Goal: Task Accomplishment & Management: Complete application form

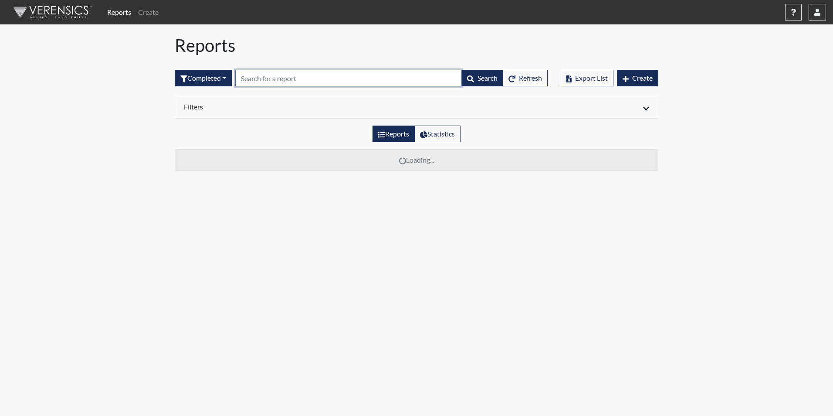
click at [255, 82] on input "text" at bounding box center [348, 78] width 227 height 17
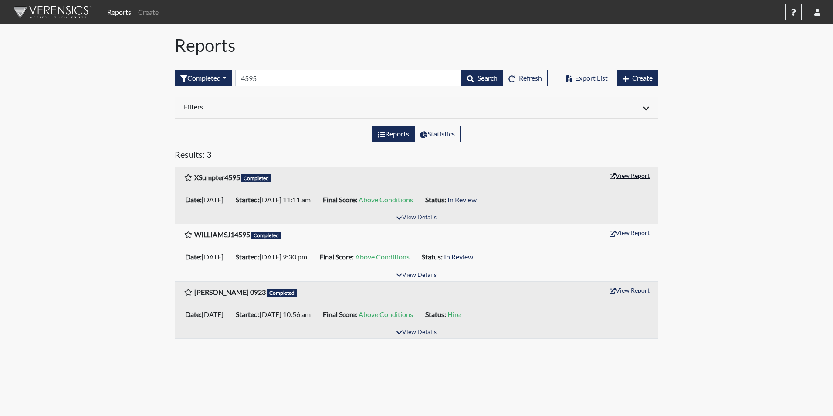
click at [632, 175] on button "View Report" at bounding box center [630, 176] width 48 height 14
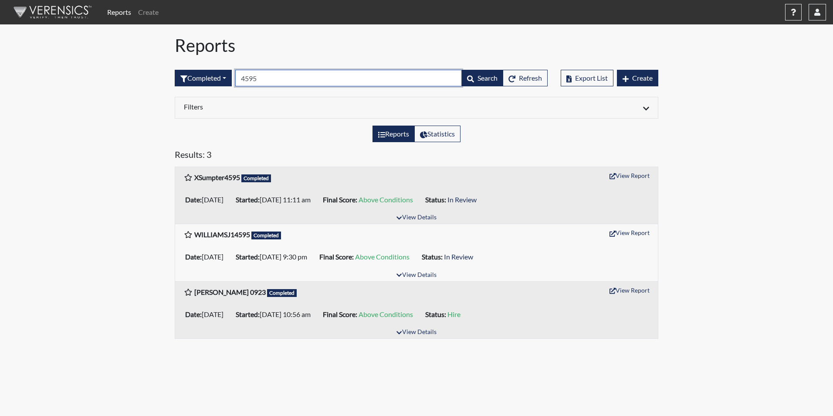
click at [276, 74] on input "4595" at bounding box center [348, 78] width 227 height 17
type input "4"
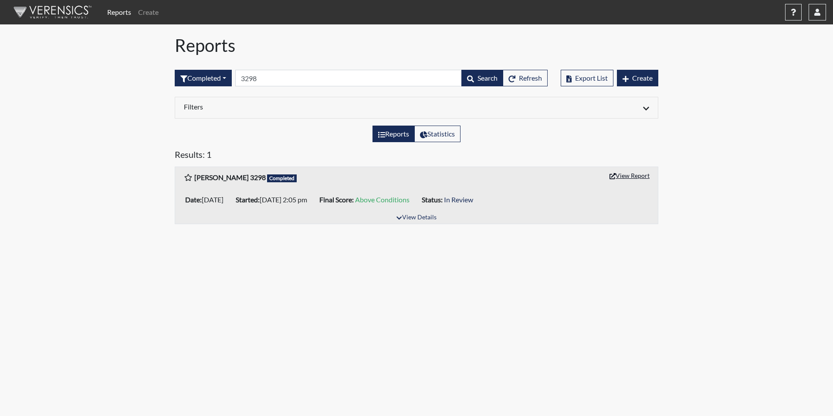
click at [623, 173] on button "View Report" at bounding box center [630, 176] width 48 height 14
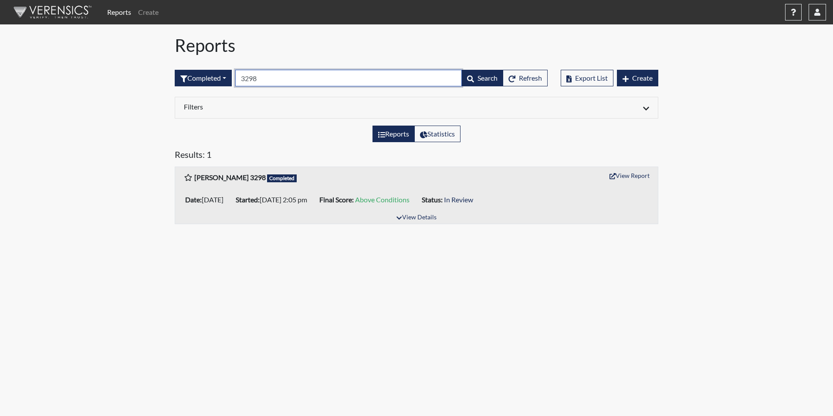
click at [270, 74] on input "3298" at bounding box center [348, 78] width 227 height 17
type input "3"
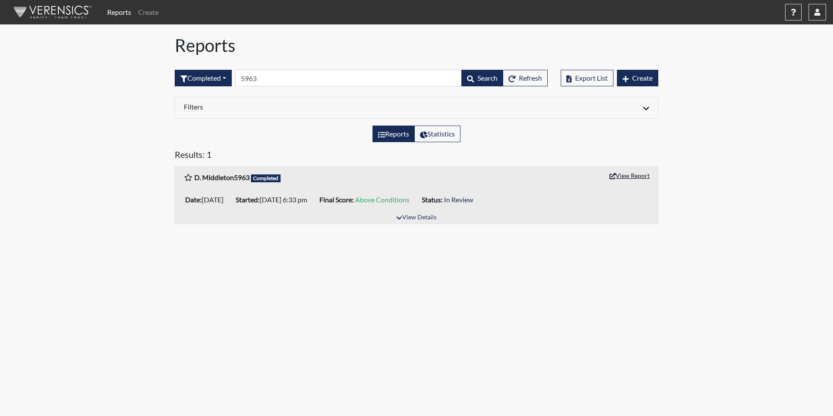
click at [609, 172] on button "View Report" at bounding box center [630, 176] width 48 height 14
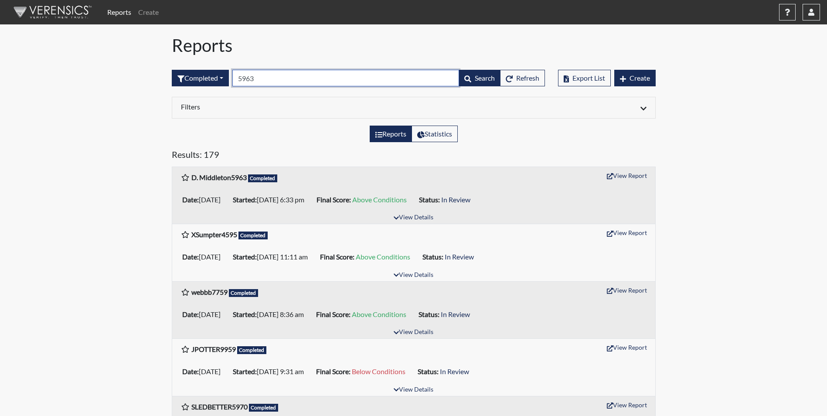
click at [265, 78] on input "5963" at bounding box center [345, 78] width 227 height 17
type input "5"
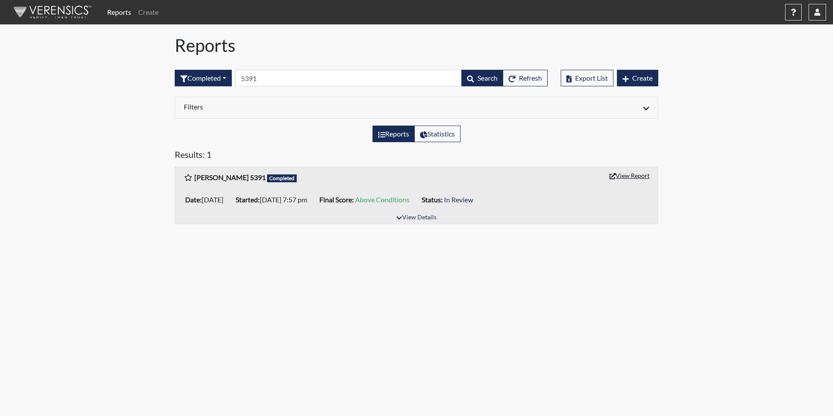
click at [630, 175] on button "View Report" at bounding box center [630, 176] width 48 height 14
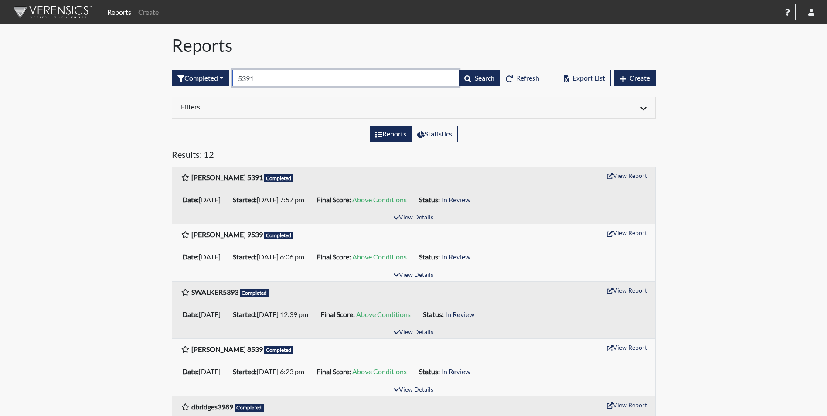
click at [275, 78] on input "5391" at bounding box center [345, 78] width 227 height 17
type input "5"
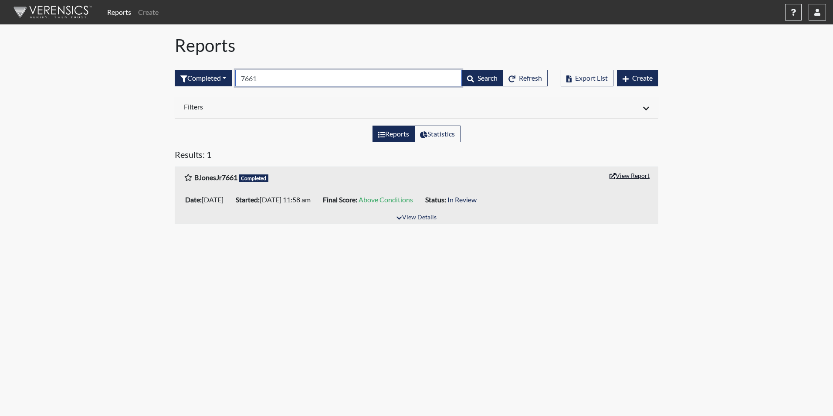
type input "7661"
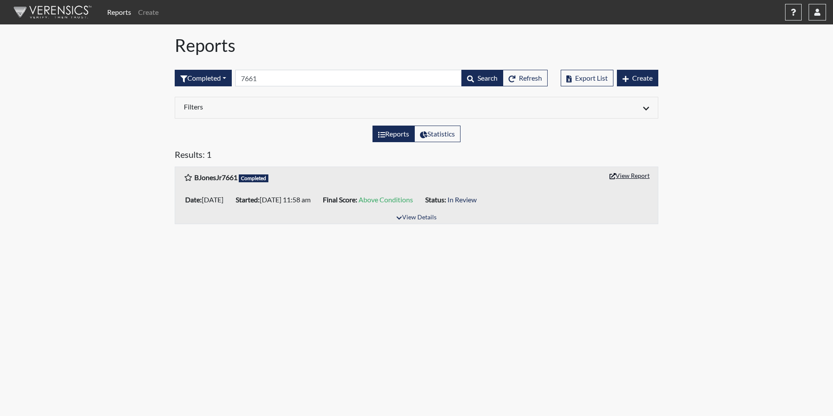
click at [638, 176] on button "View Report" at bounding box center [630, 176] width 48 height 14
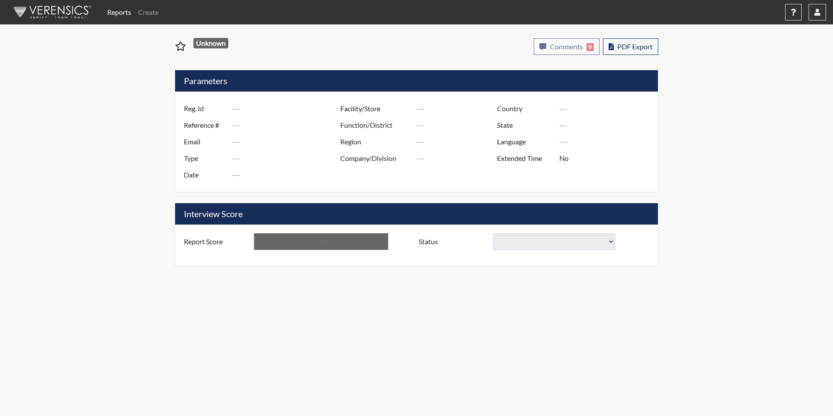
type input "XSumpter4595"
type input "51193"
type input "[EMAIL_ADDRESS][DOMAIN_NAME]"
type input "Corrections Pre-Employment"
type input "[DATE]"
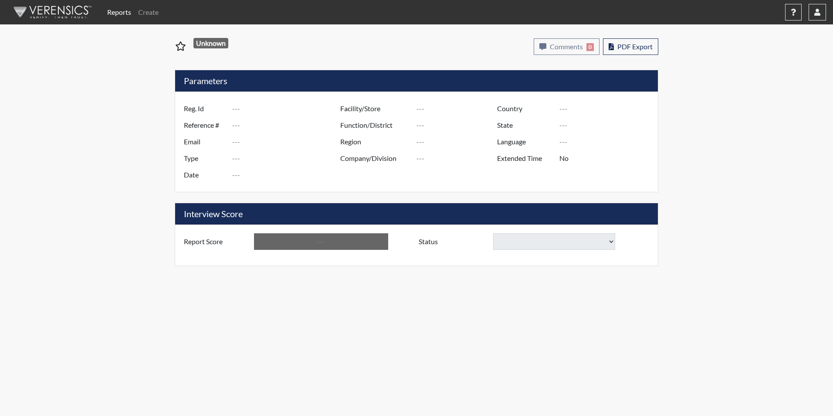
type input "[PERSON_NAME]"
type input "[GEOGRAPHIC_DATA]"
type input "[US_STATE]"
type input "English"
type input "Yes"
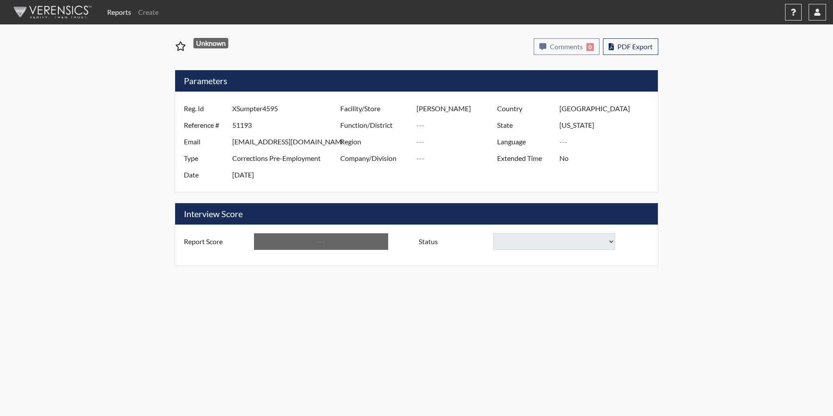
type input "Above Conditions"
select select
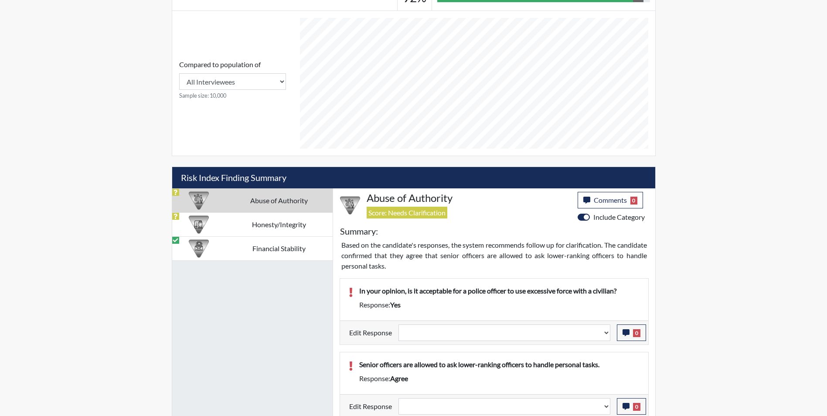
scroll to position [401, 0]
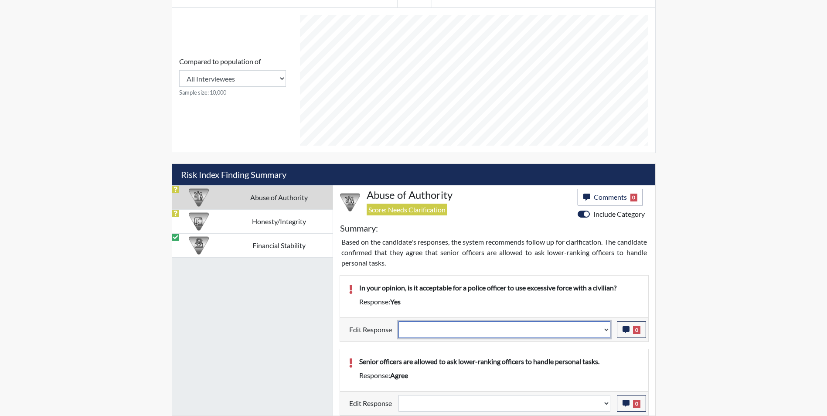
click at [433, 330] on select "Question is not relevant. Results will be updated. Reasonable explanation provi…" at bounding box center [504, 329] width 212 height 17
select select "reasonable-explanation-provided"
click at [398, 321] on select "Question is not relevant. Results will be updated. Reasonable explanation provi…" at bounding box center [504, 329] width 212 height 17
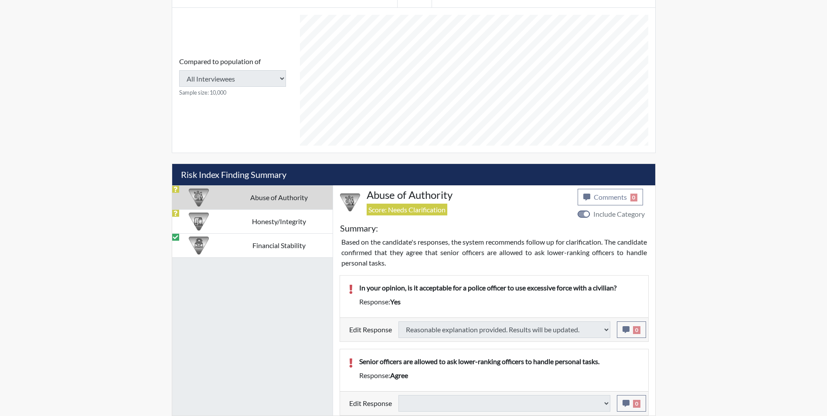
select select
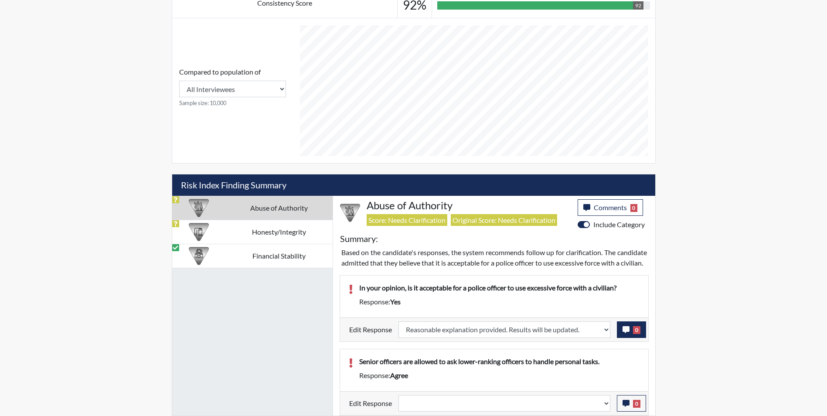
scroll to position [145, 362]
click at [625, 328] on icon "button" at bounding box center [625, 329] width 7 height 7
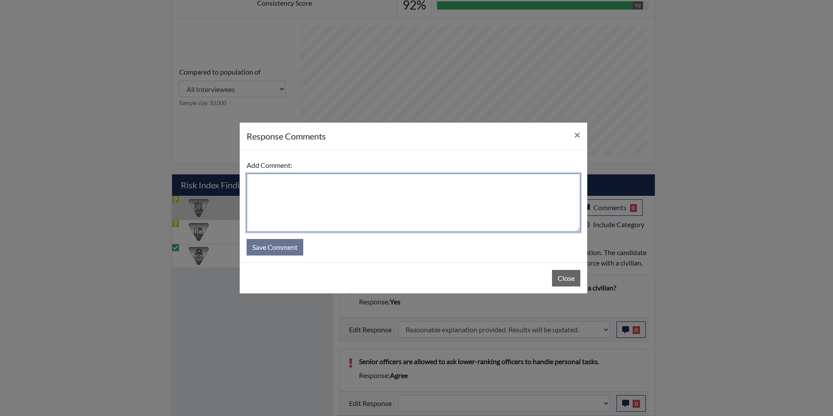
click at [313, 202] on textarea at bounding box center [414, 202] width 334 height 58
type textarea "Applicant answered no"
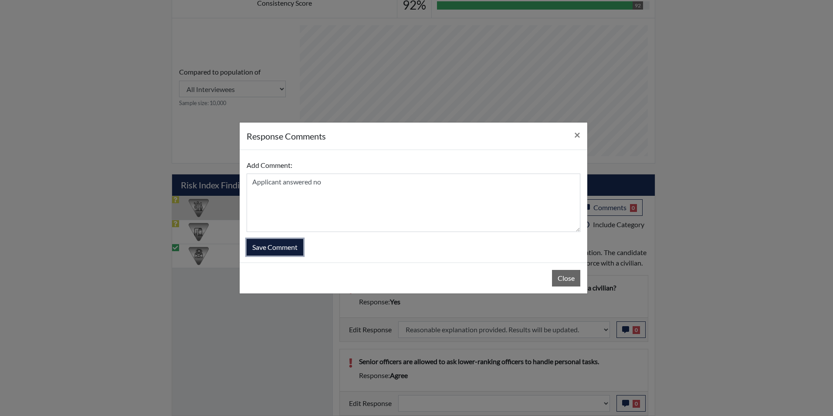
click at [283, 251] on button "Save Comment" at bounding box center [275, 247] width 57 height 17
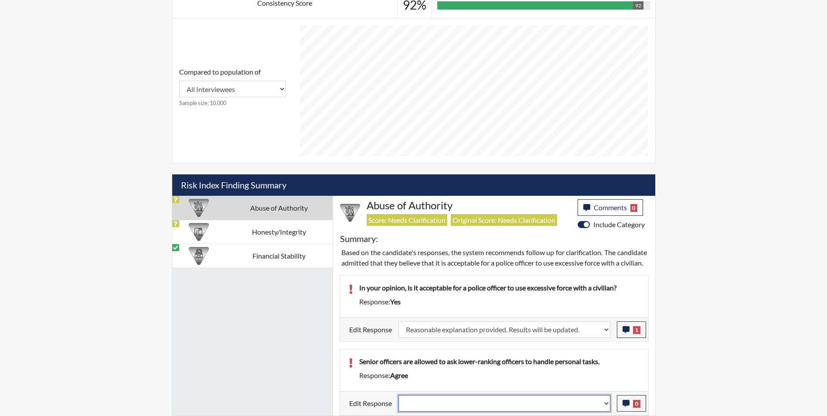
click at [480, 401] on select "Question is not relevant. Results will be updated. Reasonable explanation provi…" at bounding box center [504, 403] width 212 height 17
select select "reasonable-explanation-provided"
click at [398, 395] on select "Question is not relevant. Results will be updated. Reasonable explanation provi…" at bounding box center [504, 403] width 212 height 17
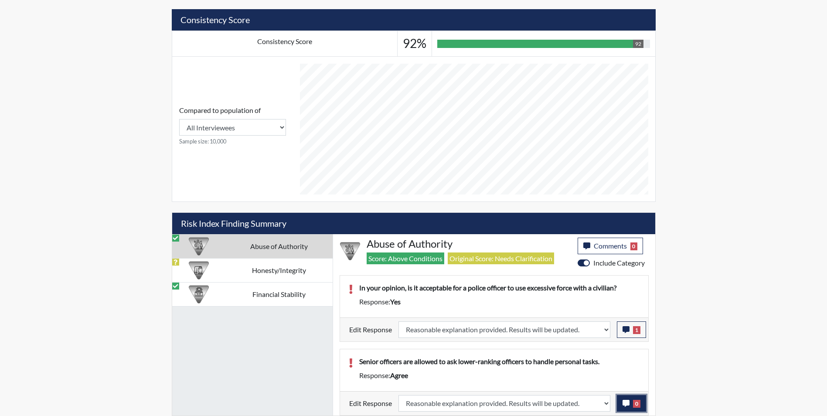
click at [626, 403] on icon "button" at bounding box center [625, 403] width 7 height 7
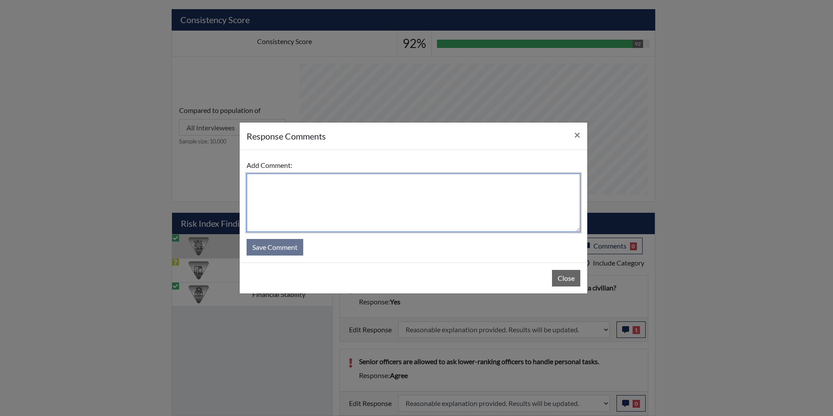
click at [289, 194] on textarea at bounding box center [414, 202] width 334 height 58
type textarea "Applicant disagrees"
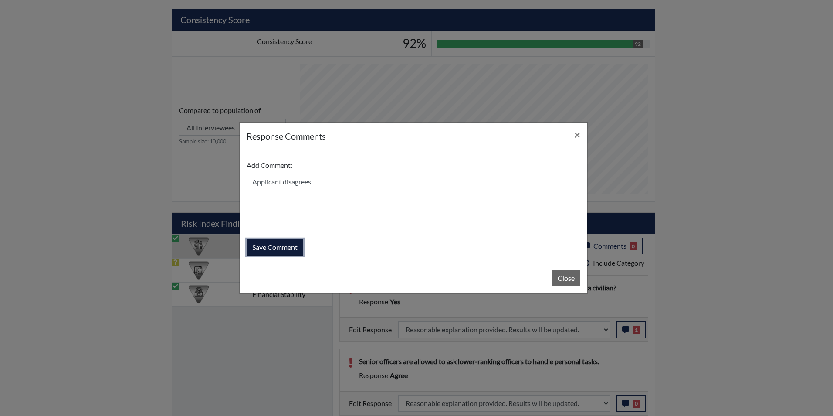
click at [285, 248] on button "Save Comment" at bounding box center [275, 247] width 57 height 17
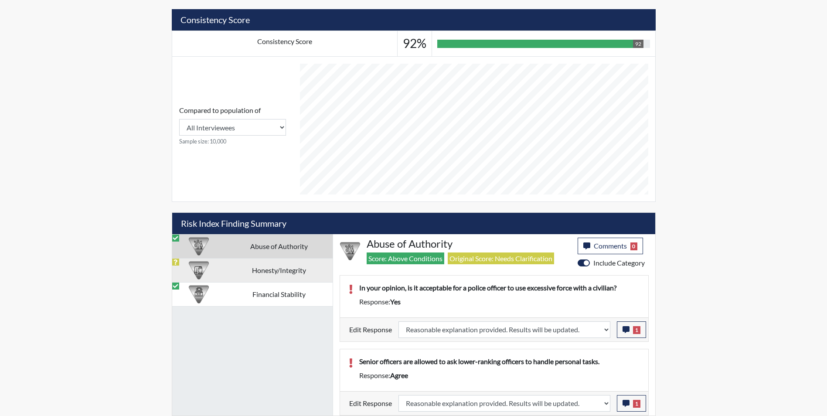
click at [255, 267] on td "Honesty/Integrity" at bounding box center [278, 270] width 107 height 24
select select
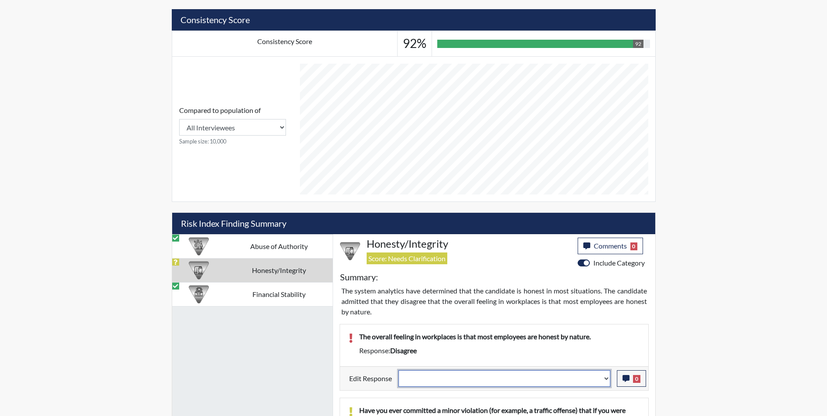
click at [456, 381] on select "Question is not relevant. Results will be updated. Reasonable explanation provi…" at bounding box center [504, 378] width 212 height 17
select select "reasonable-explanation-provided"
click at [398, 370] on select "Question is not relevant. Results will be updated. Reasonable explanation provi…" at bounding box center [504, 378] width 212 height 17
select select
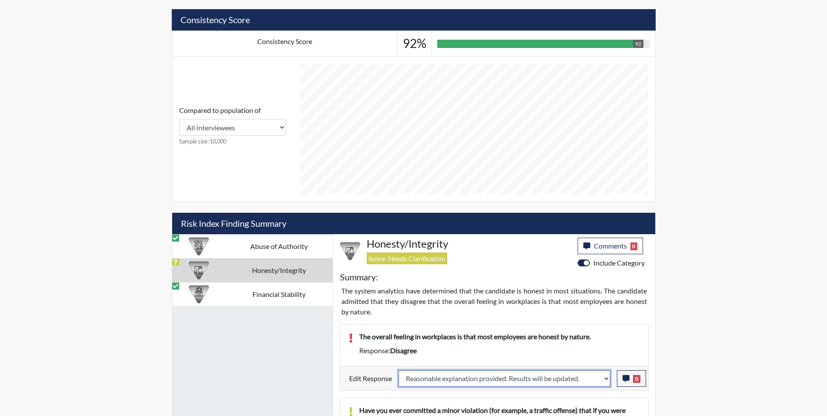
select select
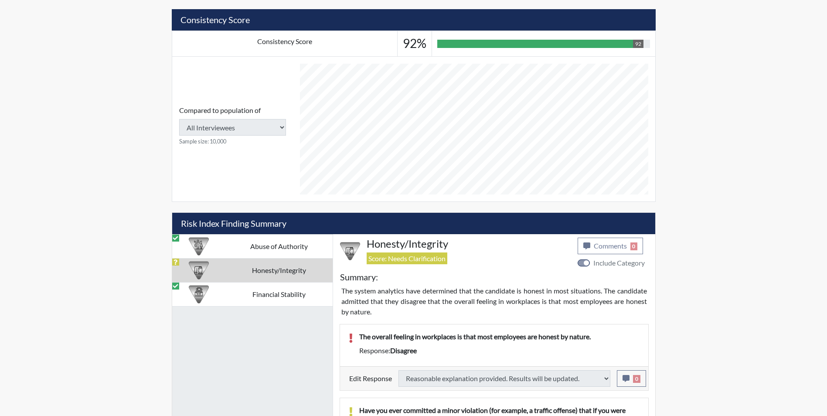
select select
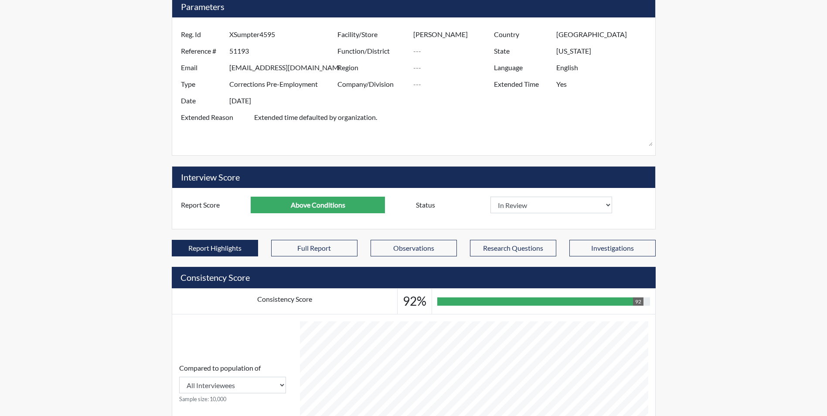
scroll to position [91, 0]
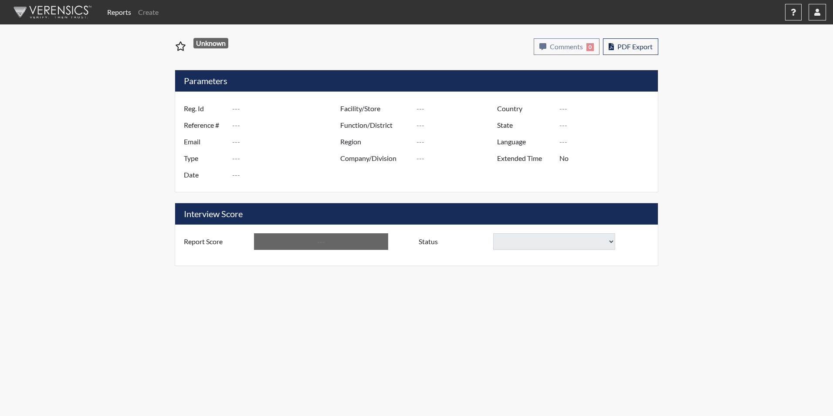
type input "A. Thomas 3298"
type input "51176"
type input "amylthomas89@gmail.com"
type input "Corrections Pre-Employment"
type input "Sep 9, 2025"
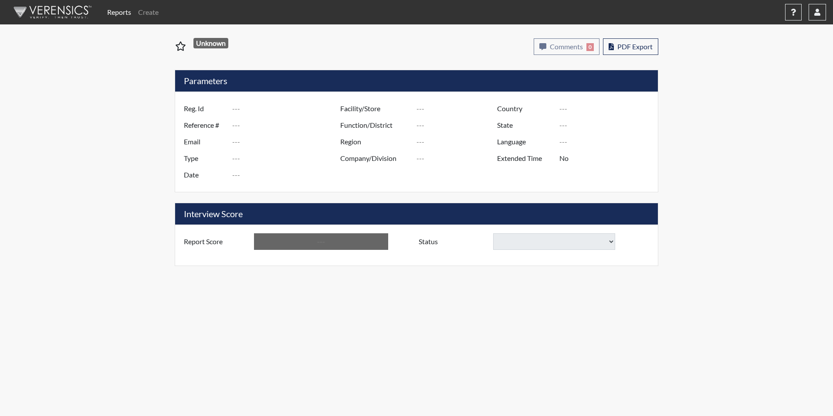
type input "Division of Security"
type input "[GEOGRAPHIC_DATA]"
type input "[US_STATE]"
type input "English"
type input "Yes"
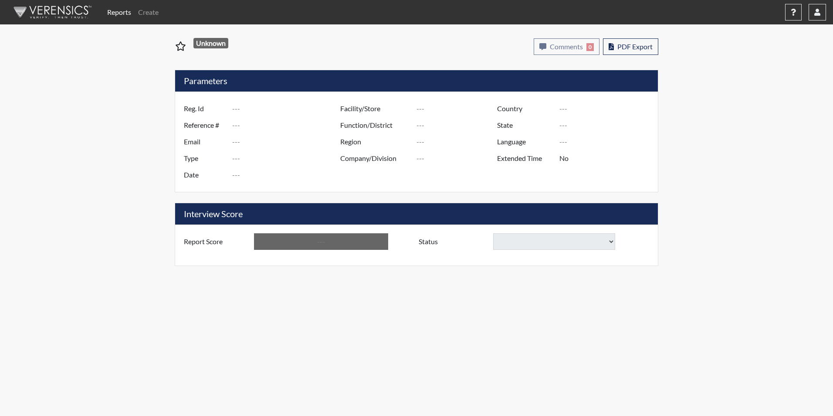
type input "Above Conditions"
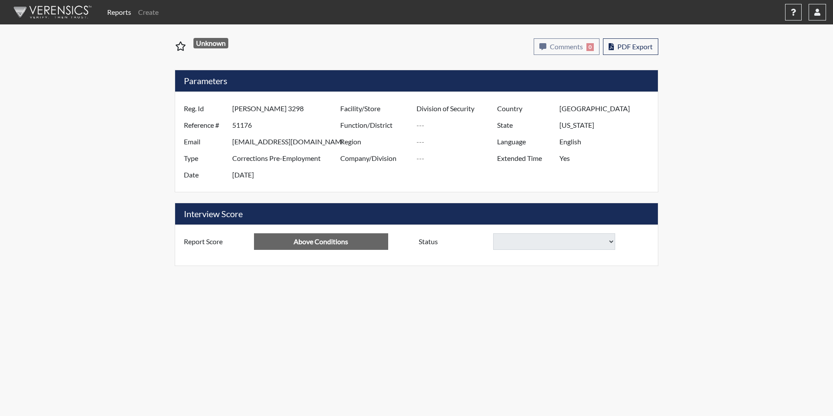
select select
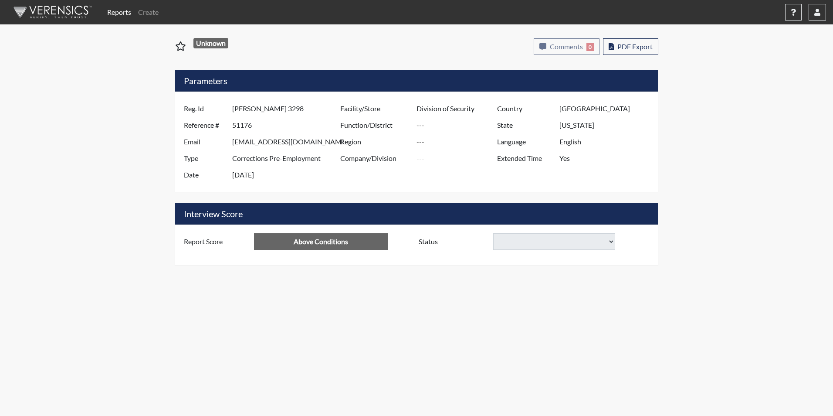
select select
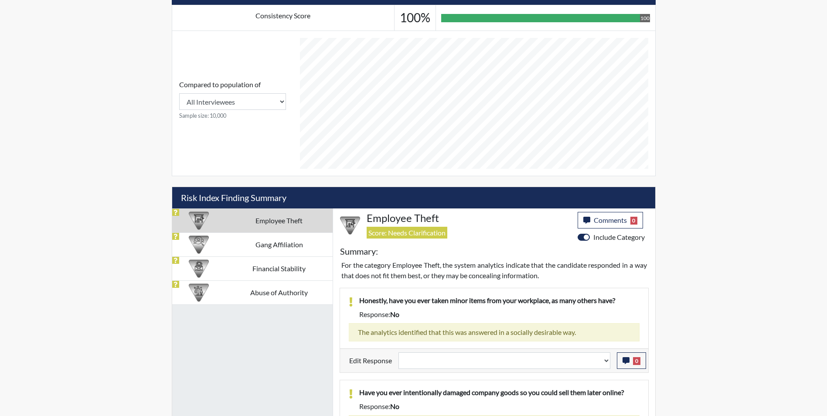
scroll to position [392, 0]
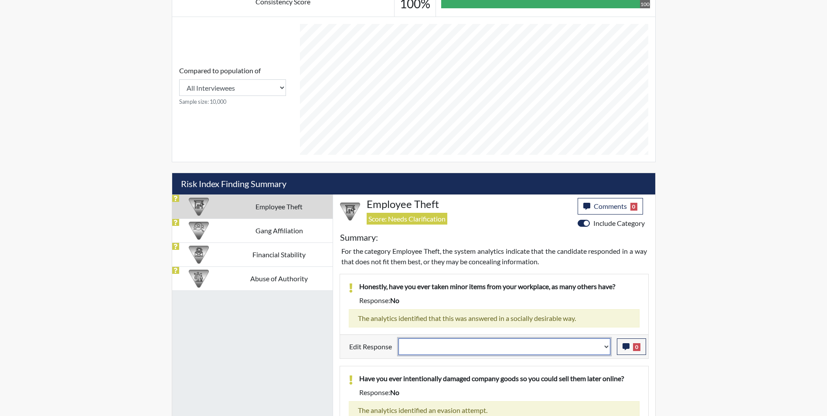
click at [446, 350] on select "Question is not relevant. Results will be updated. Reasonable explanation provi…" at bounding box center [504, 346] width 212 height 17
select select "reasonable-explanation-provided"
click at [398, 338] on select "Question is not relevant. Results will be updated. Reasonable explanation provi…" at bounding box center [504, 346] width 212 height 17
select select
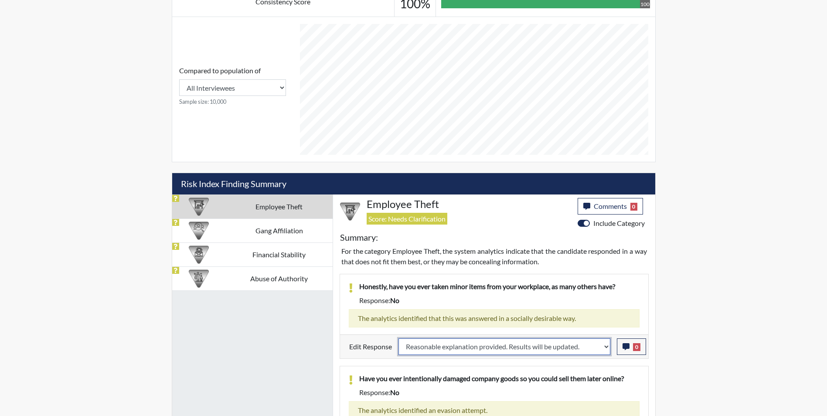
select select
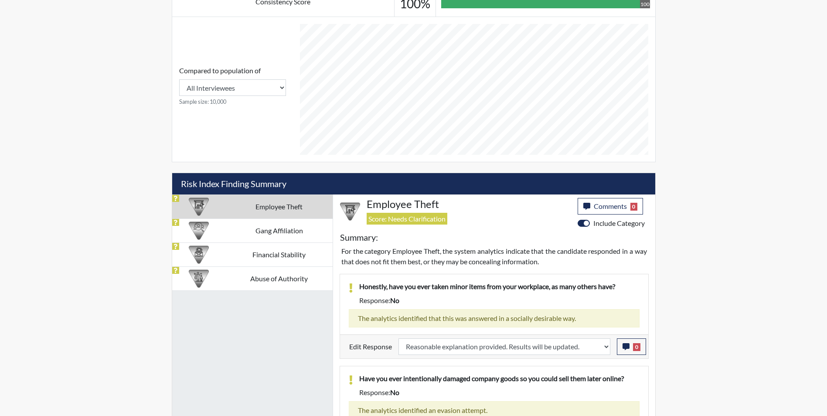
select select
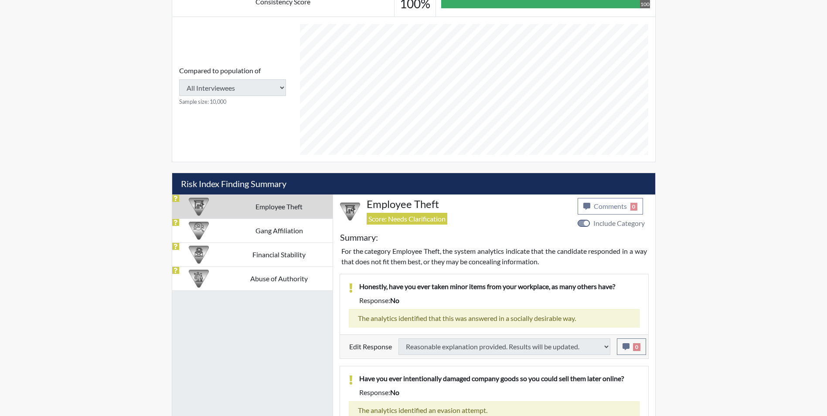
select select
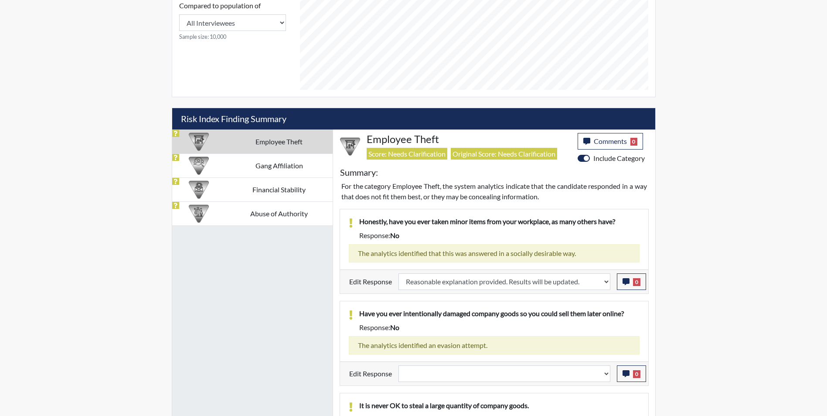
scroll to position [479, 0]
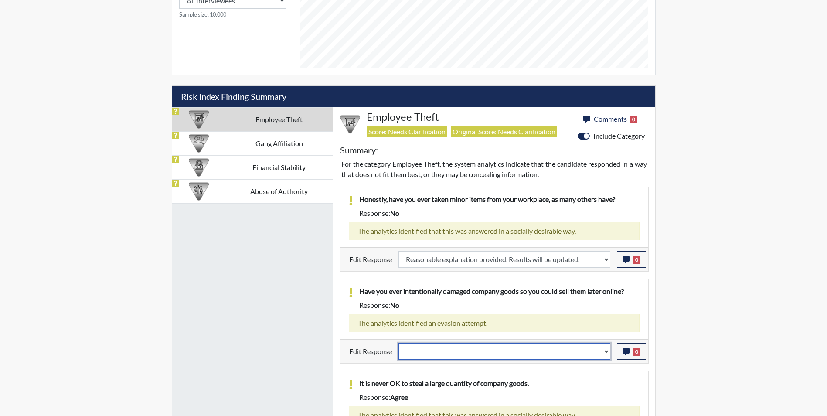
click at [441, 353] on select "Question is not relevant. Results will be updated. Reasonable explanation provi…" at bounding box center [504, 351] width 212 height 17
select select "reasonable-explanation-provided"
click at [398, 343] on select "Question is not relevant. Results will be updated. Reasonable explanation provi…" at bounding box center [504, 351] width 212 height 17
select select
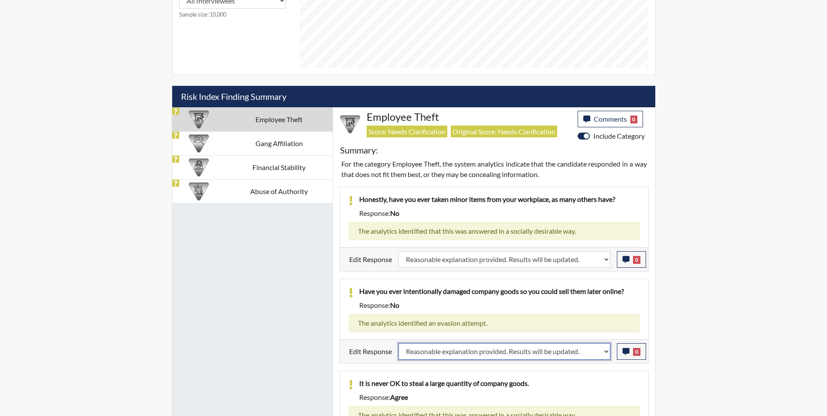
select select
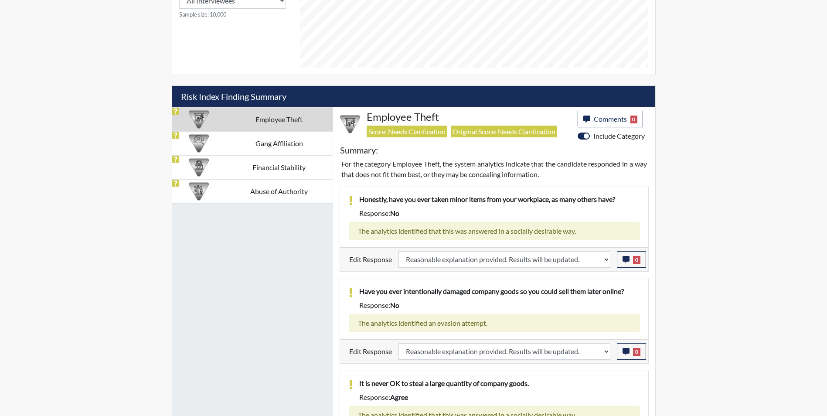
select select
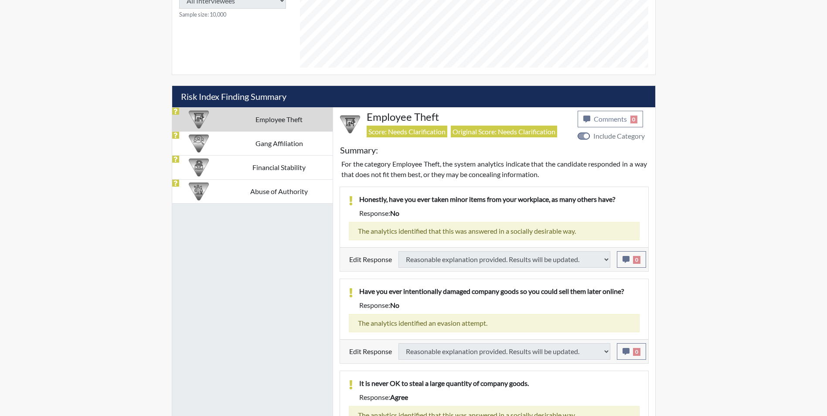
select select
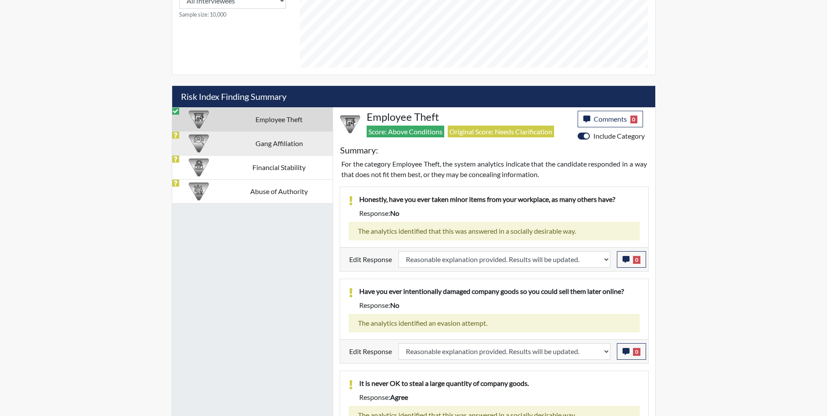
scroll to position [145, 362]
click at [258, 139] on td "Gang Affiliation" at bounding box center [278, 143] width 107 height 24
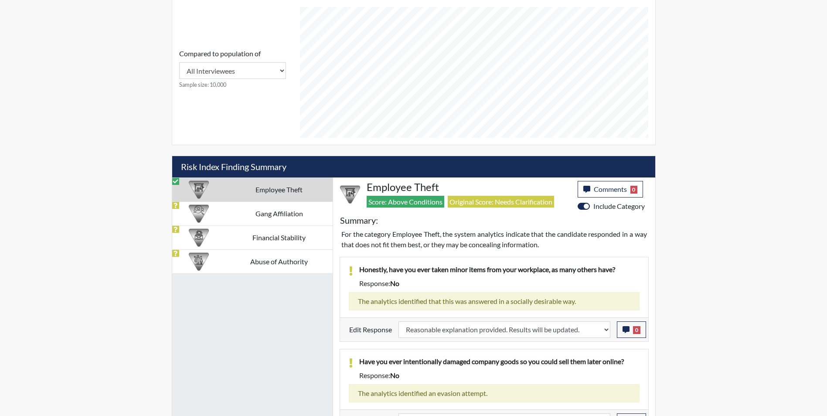
select select
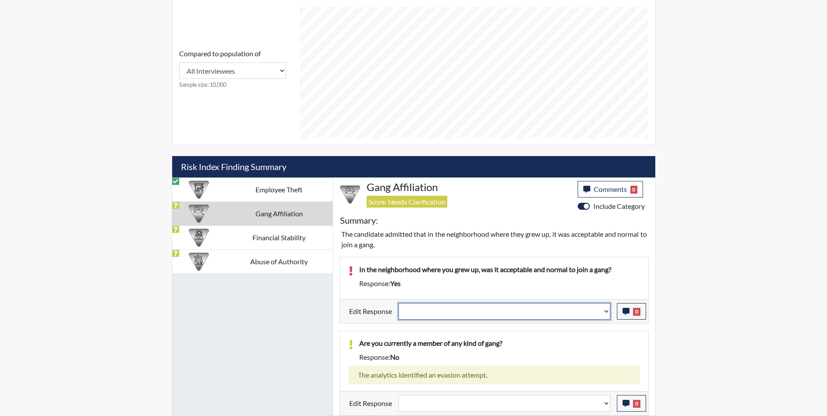
click at [606, 313] on select "Question is not relevant. Results will be updated. Reasonable explanation provi…" at bounding box center [504, 311] width 212 height 17
select select "reasonable-explanation-provided"
click at [398, 303] on select "Question is not relevant. Results will be updated. Reasonable explanation provi…" at bounding box center [504, 311] width 212 height 17
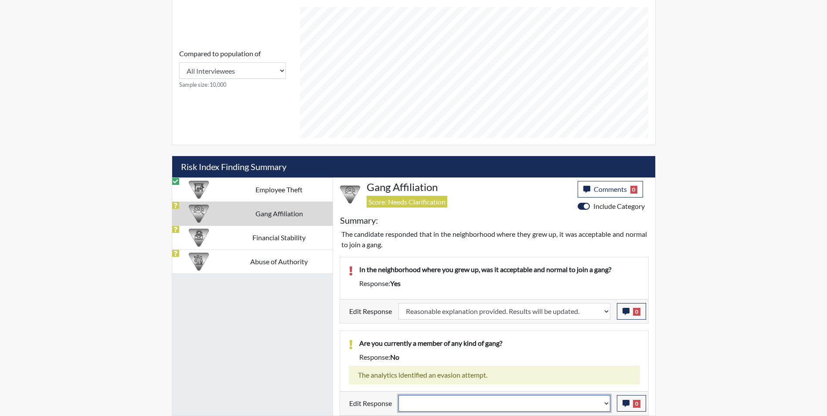
click at [437, 405] on select "Question is not relevant. Results will be updated. Reasonable explanation provi…" at bounding box center [504, 403] width 212 height 17
select select "reasonable-explanation-provided"
click at [398, 395] on select "Question is not relevant. Results will be updated. Reasonable explanation provi…" at bounding box center [504, 403] width 212 height 17
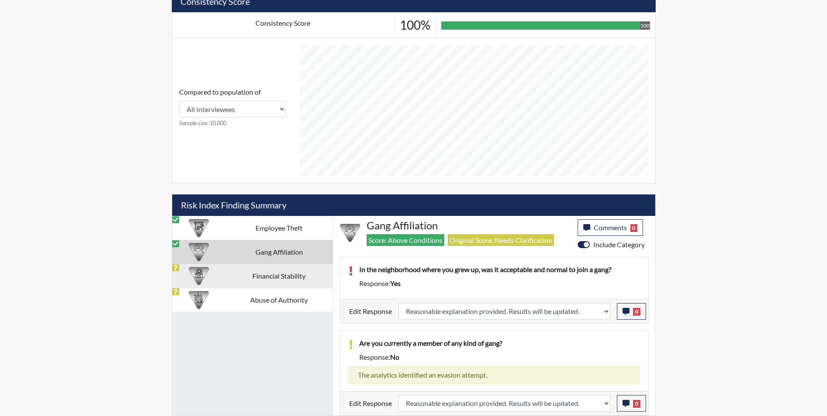
click at [257, 278] on td "Financial Stability" at bounding box center [278, 276] width 107 height 24
select select
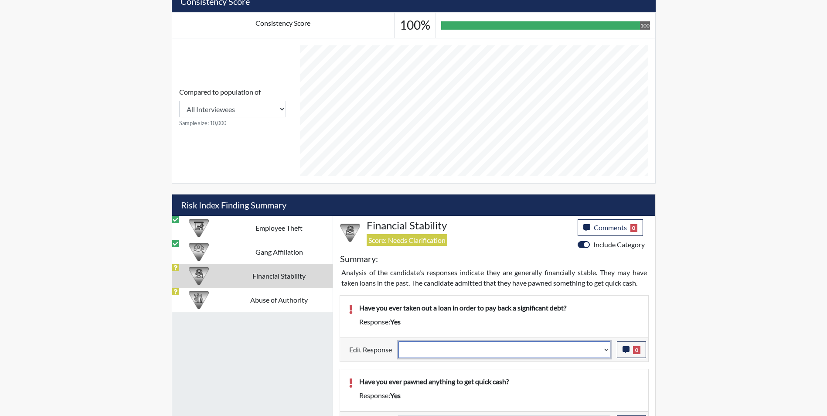
click at [413, 351] on select "Question is not relevant. Results will be updated. Reasonable explanation provi…" at bounding box center [504, 349] width 212 height 17
select select "reasonable-explanation-provided"
click at [398, 341] on select "Question is not relevant. Results will be updated. Reasonable explanation provi…" at bounding box center [504, 349] width 212 height 17
select select
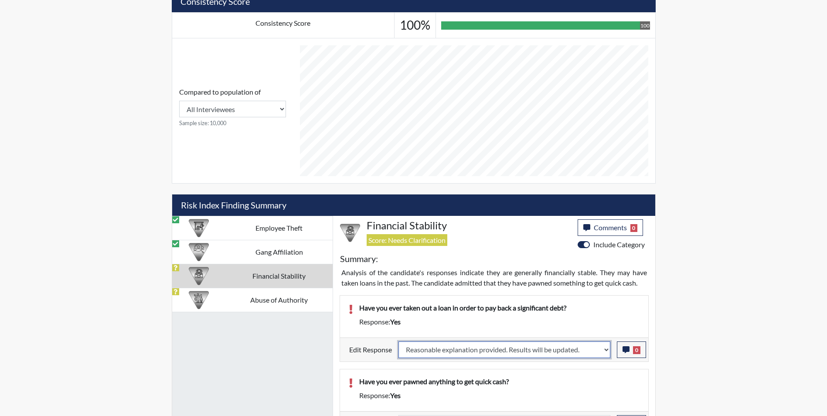
select select
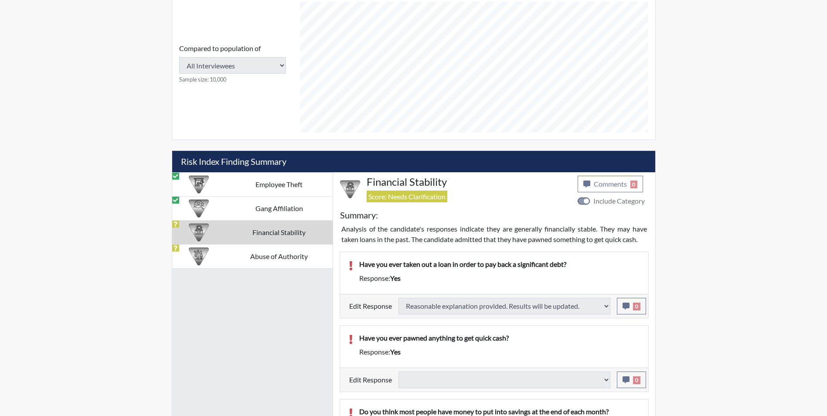
select select
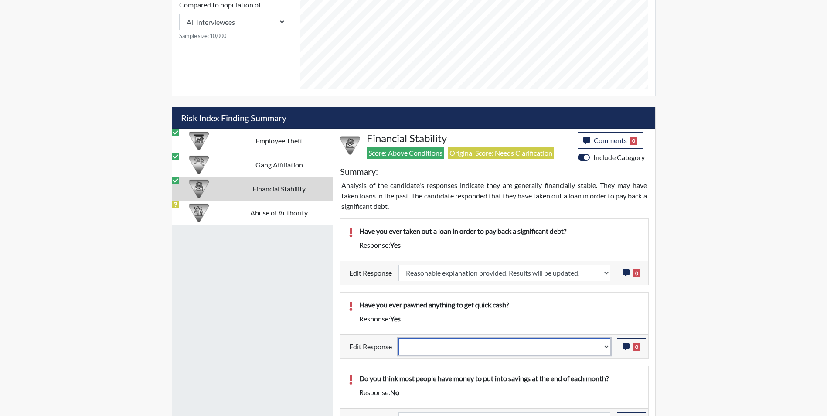
click at [454, 351] on select "Question is not relevant. Results will be updated. Reasonable explanation provi…" at bounding box center [504, 346] width 212 height 17
select select "reasonable-explanation-provided"
click at [398, 338] on select "Question is not relevant. Results will be updated. Reasonable explanation provi…" at bounding box center [504, 346] width 212 height 17
select select
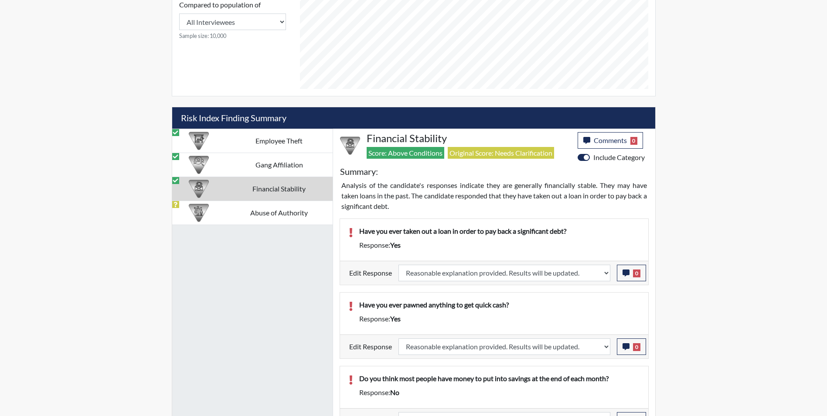
select select
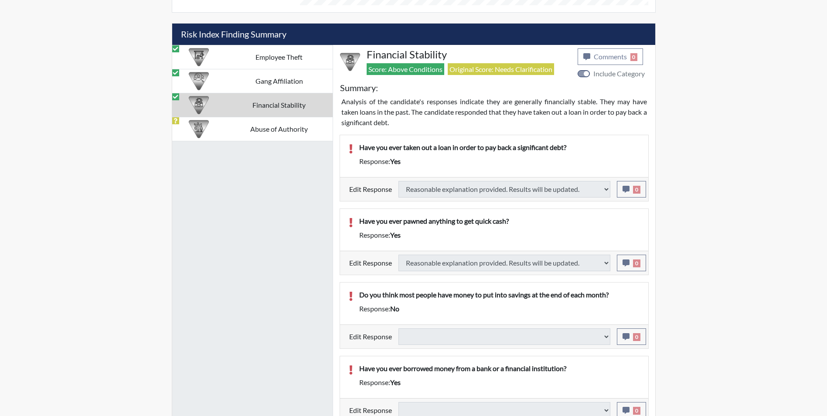
select select
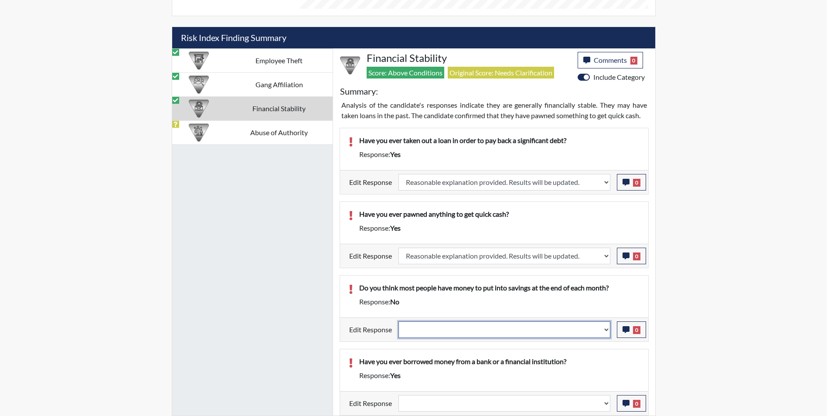
click at [462, 329] on select "Question is not relevant. Results will be updated. Reasonable explanation provi…" at bounding box center [504, 329] width 212 height 17
select select "reasonable-explanation-provided"
click at [398, 321] on select "Question is not relevant. Results will be updated. Reasonable explanation provi…" at bounding box center [504, 329] width 212 height 17
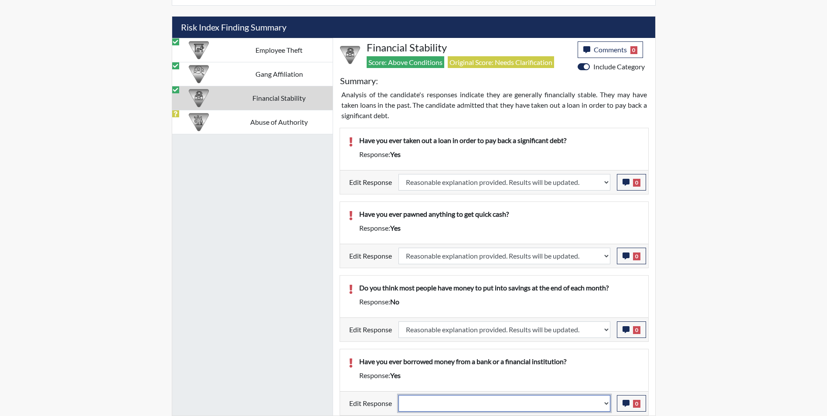
click at [456, 404] on select "Question is not relevant. Results will be updated. Reasonable explanation provi…" at bounding box center [504, 403] width 212 height 17
select select "reasonable-explanation-provided"
click at [398, 395] on select "Question is not relevant. Results will be updated. Reasonable explanation provi…" at bounding box center [504, 403] width 212 height 17
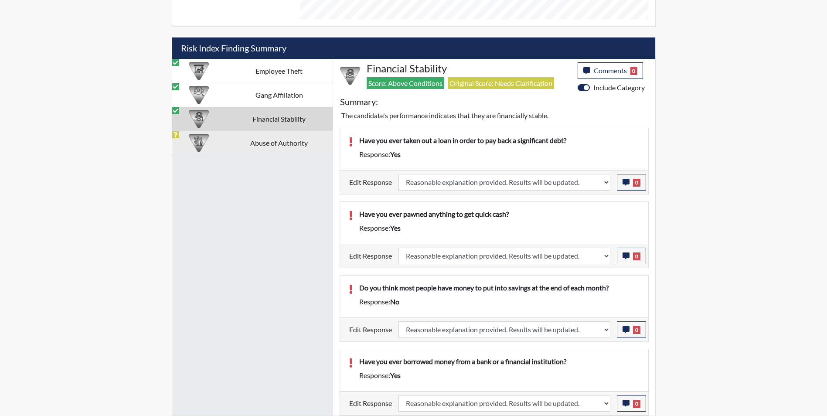
click at [243, 141] on td "Abuse of Authority" at bounding box center [278, 143] width 107 height 24
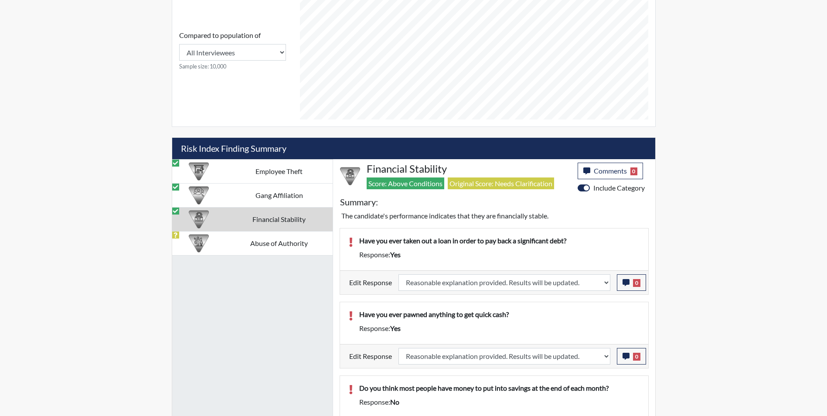
select select
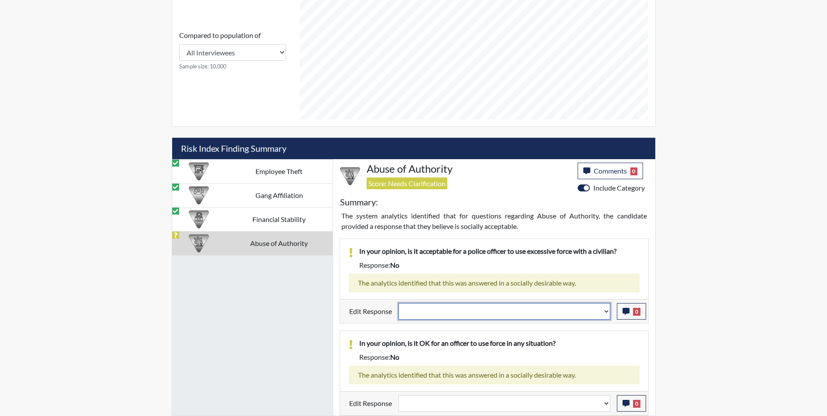
click at [457, 316] on select "Question is not relevant. Results will be updated. Reasonable explanation provi…" at bounding box center [504, 311] width 212 height 17
select select "reasonable-explanation-provided"
click at [398, 303] on select "Question is not relevant. Results will be updated. Reasonable explanation provi…" at bounding box center [504, 311] width 212 height 17
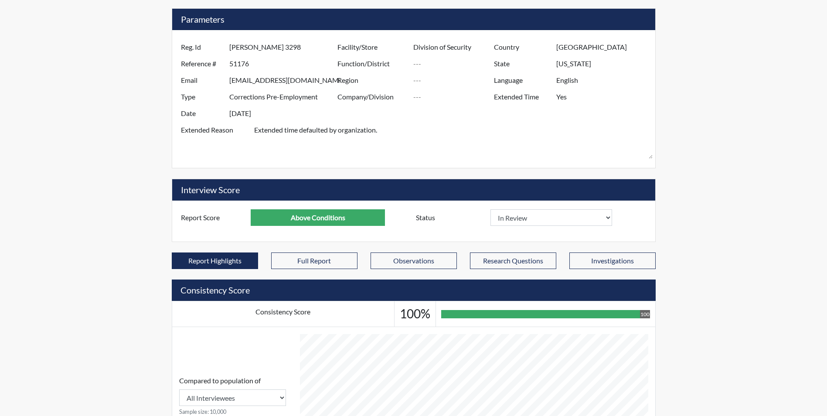
scroll to position [79, 0]
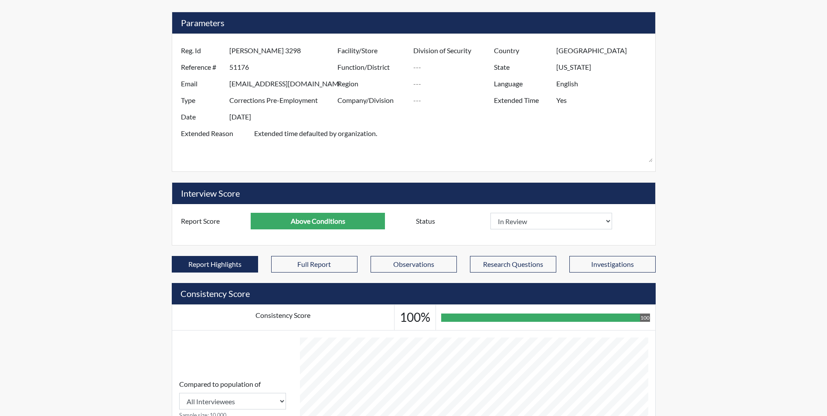
select select
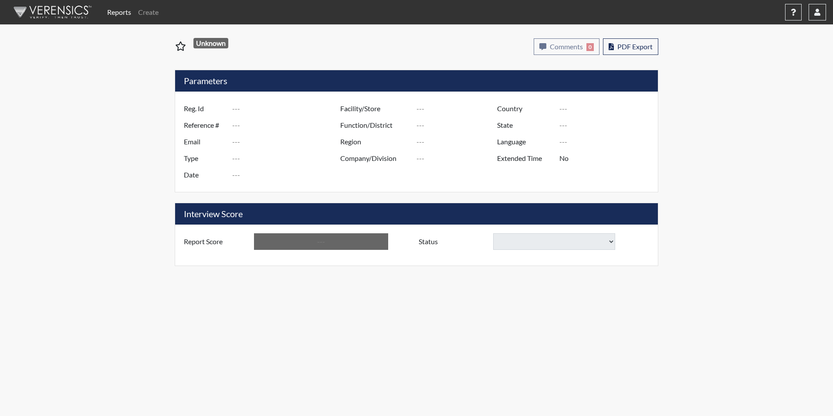
type input "D. Middleton5963"
type input "51298"
type input "danasmiddleton@gmail.com"
type input "Corrections Pre-Employment"
type input "Sep 15, 2025"
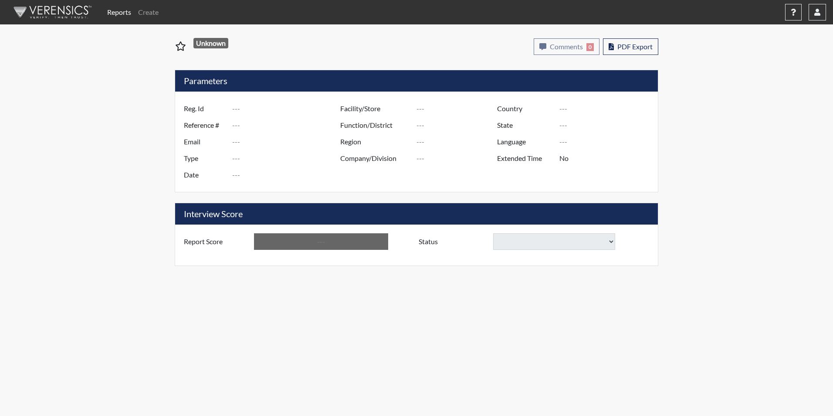
type input "Broad River CI"
type input "[GEOGRAPHIC_DATA]"
type input "[US_STATE]"
type input "English"
type input "Yes"
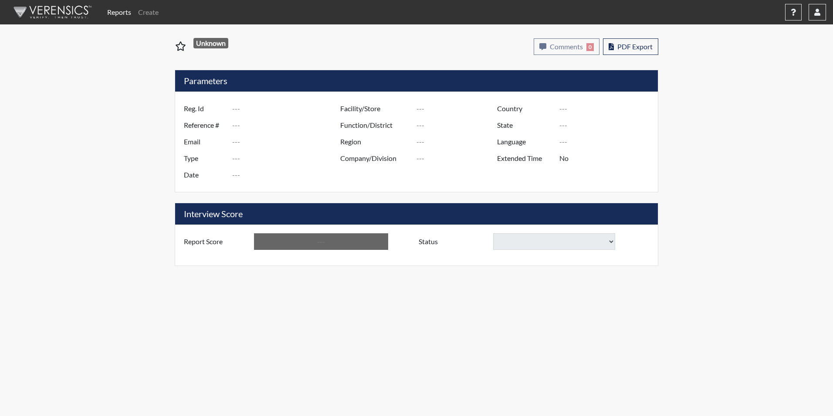
type input "Above Conditions"
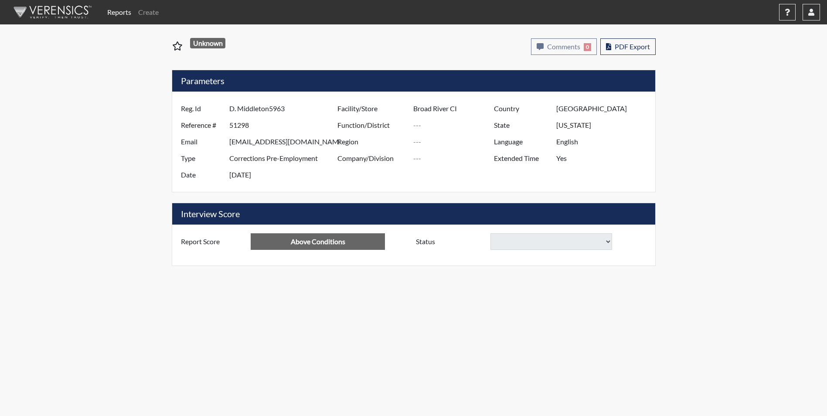
select select "reasonable-explanation-provided"
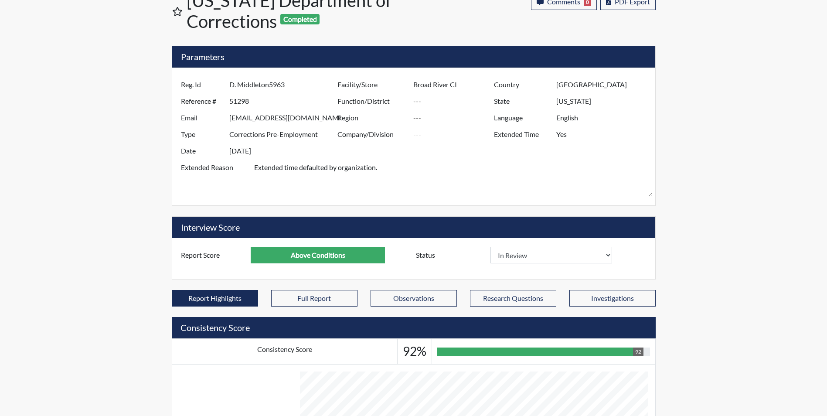
scroll to position [22, 0]
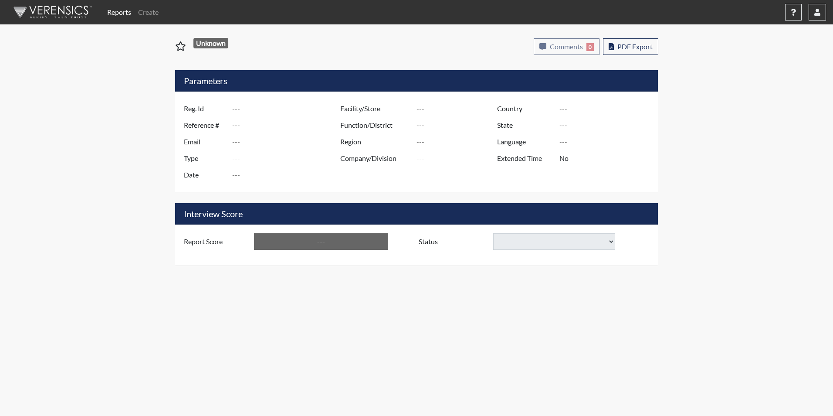
type input "E. Johnson 5391"
type input "51210"
type input "erick_w_j@yahoo.com"
type input "Corrections Pre-Employment"
type input "[DATE]"
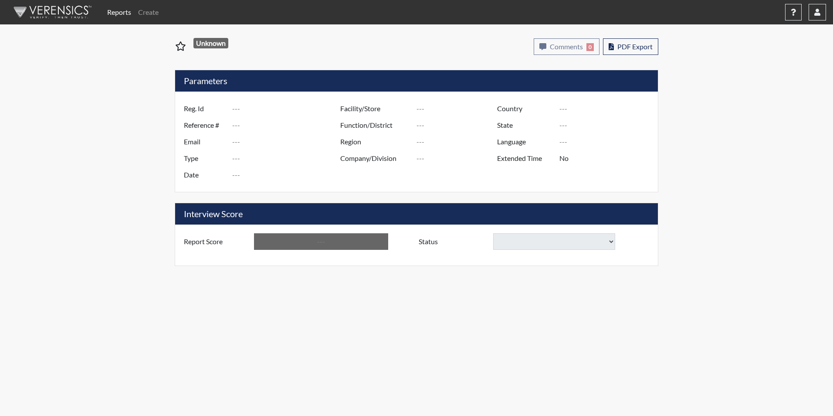
type input "Broad River CI"
type input "[GEOGRAPHIC_DATA]"
type input "[US_STATE]"
type input "English"
type input "Yes"
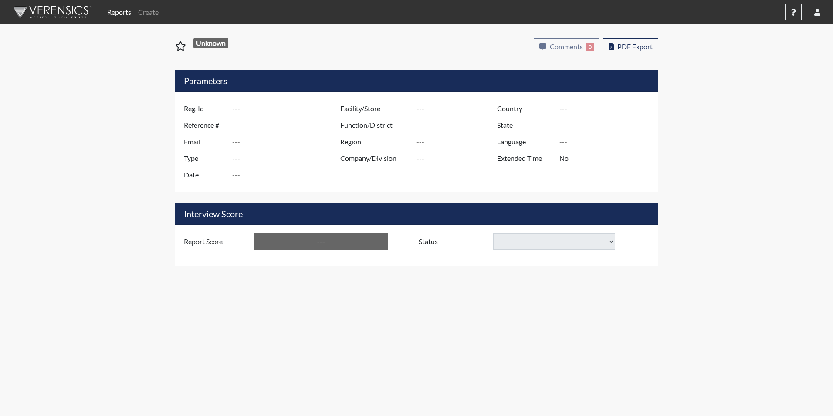
type input "Above Conditions"
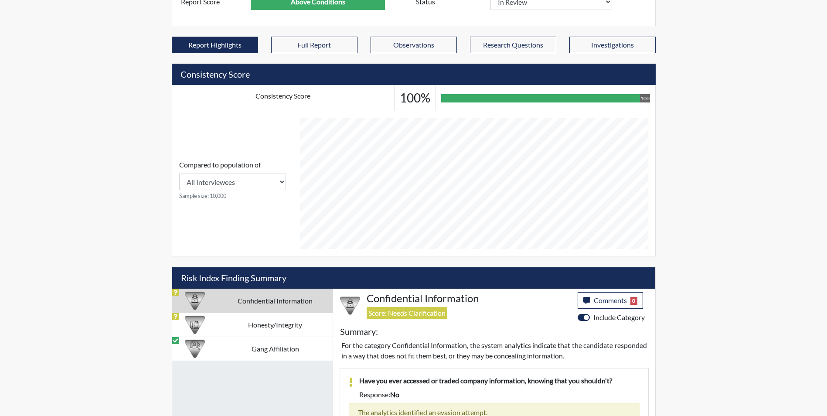
scroll to position [336, 0]
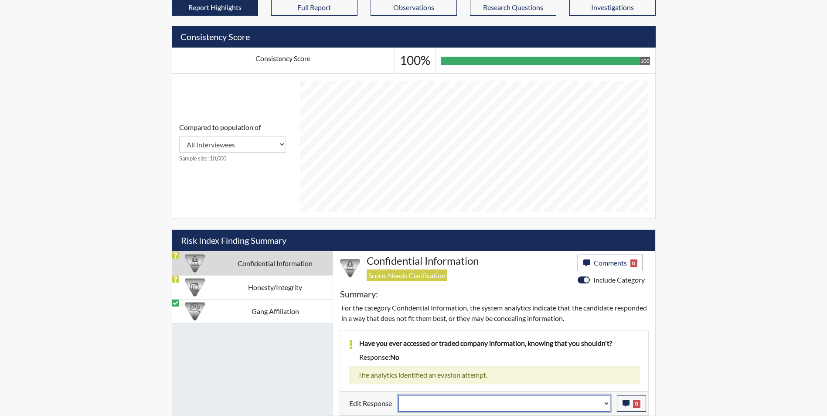
click at [453, 402] on select "Question is not relevant. Results will be updated. Reasonable explanation provi…" at bounding box center [504, 403] width 212 height 17
select select "reasonable-explanation-provided"
click at [398, 395] on select "Question is not relevant. Results will be updated. Reasonable explanation provi…" at bounding box center [504, 403] width 212 height 17
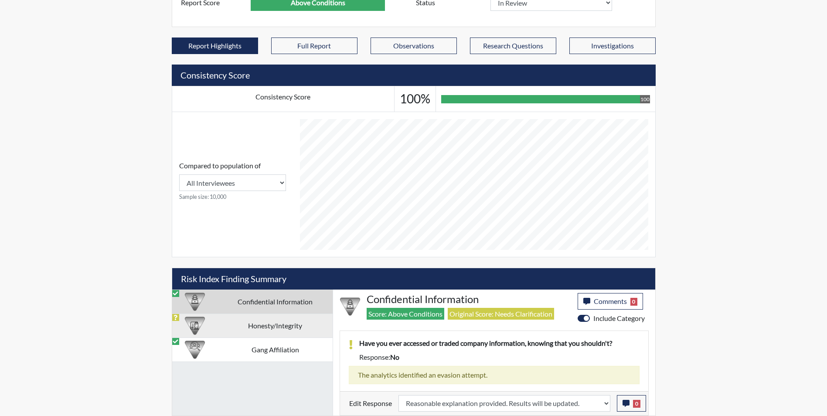
scroll to position [145, 362]
click at [224, 323] on td "Honesty/Integrity" at bounding box center [274, 325] width 115 height 24
select select
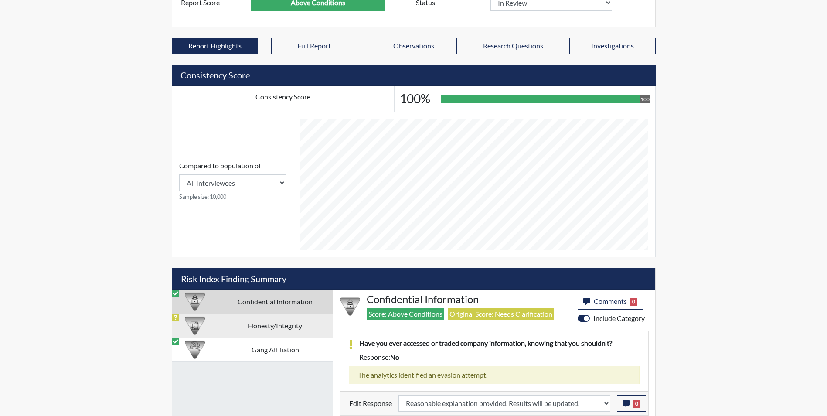
select select
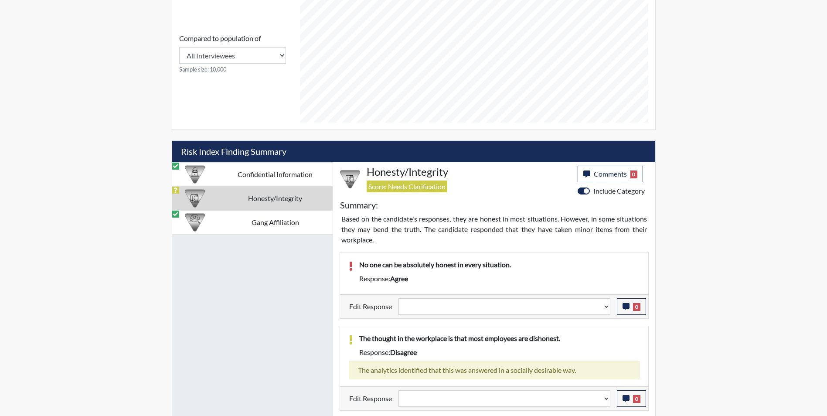
scroll to position [428, 0]
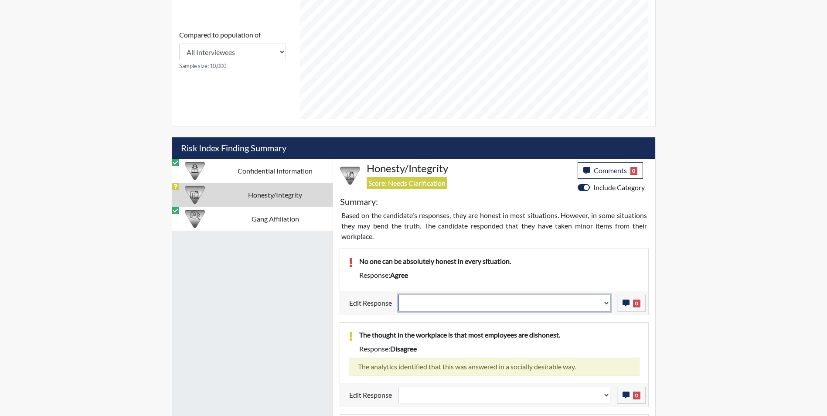
click at [438, 306] on select "Question is not relevant. Results will be updated. Reasonable explanation provi…" at bounding box center [504, 303] width 212 height 17
select select "reasonable-explanation-provided"
click at [398, 295] on select "Question is not relevant. Results will be updated. Reasonable explanation provi…" at bounding box center [504, 303] width 212 height 17
select select
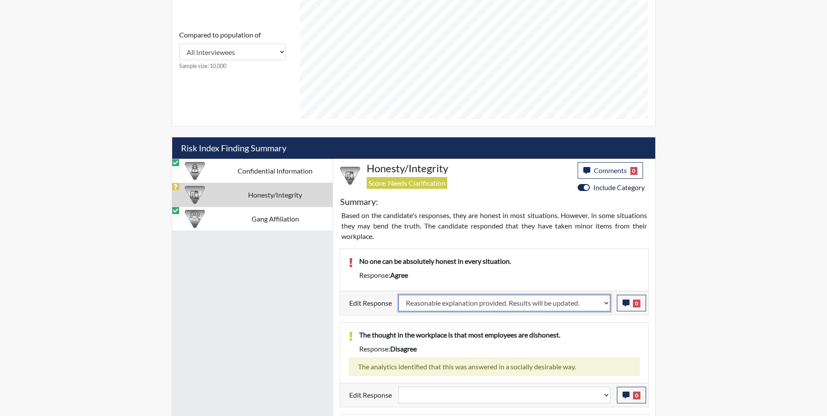
select select
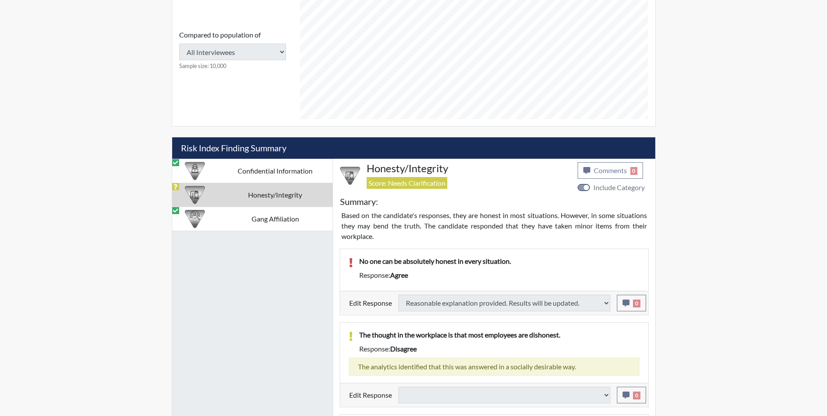
select select
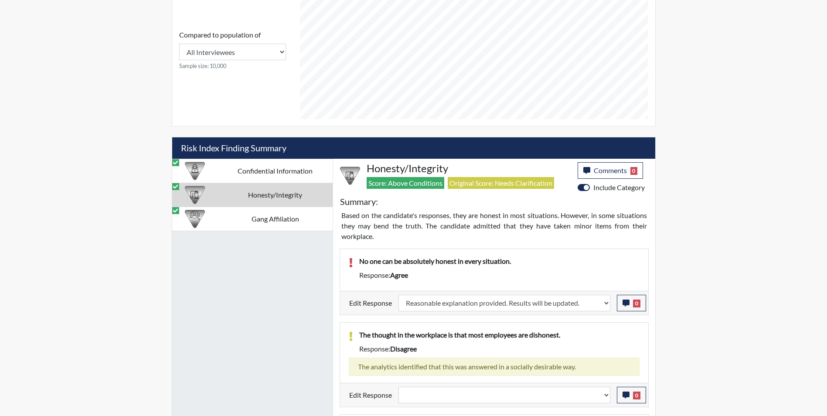
scroll to position [145, 362]
click at [424, 392] on select "Question is not relevant. Results will be updated. Reasonable explanation provi…" at bounding box center [504, 395] width 212 height 17
select select "reasonable-explanation-provided"
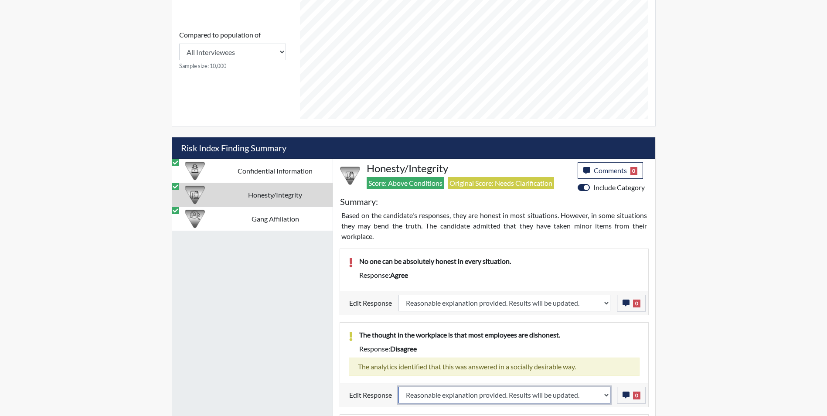
click at [398, 387] on select "Question is not relevant. Results will be updated. Reasonable explanation provi…" at bounding box center [504, 395] width 212 height 17
select select
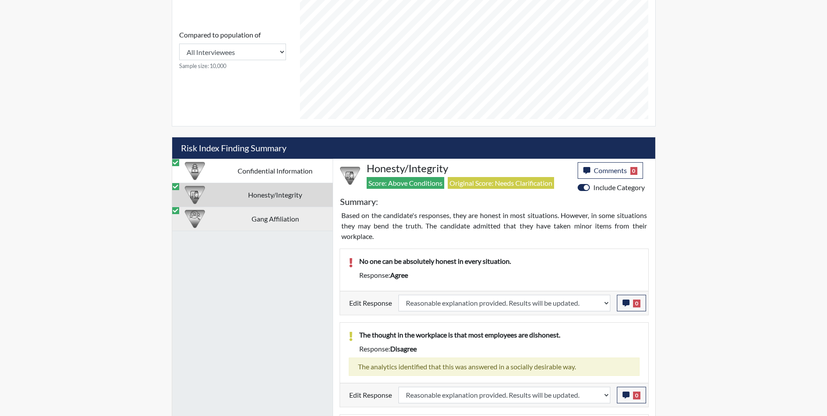
select select
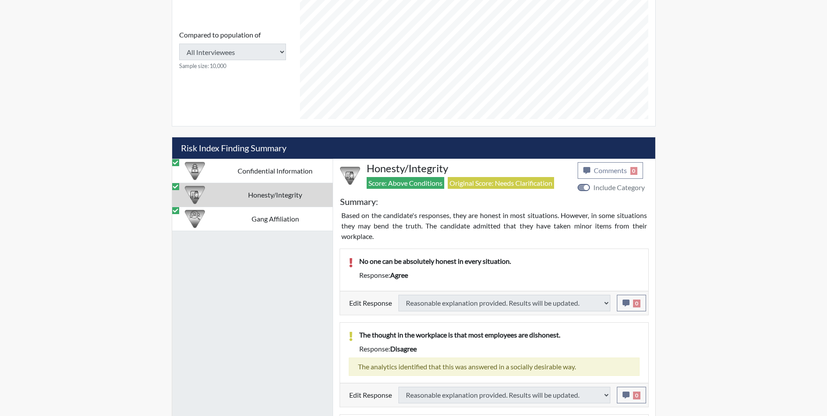
select select
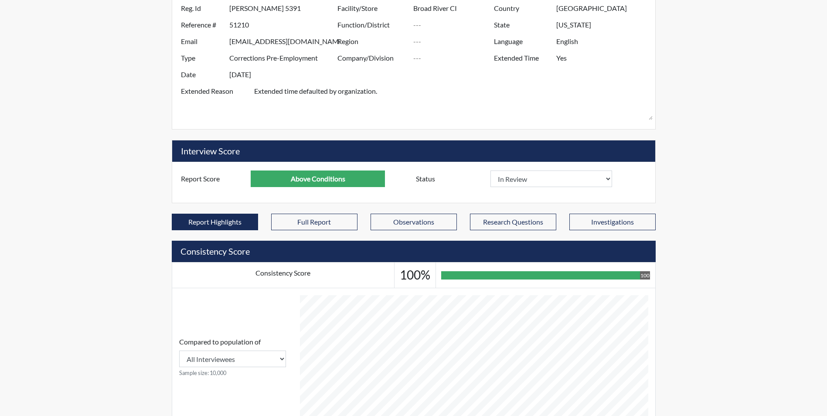
scroll to position [79, 0]
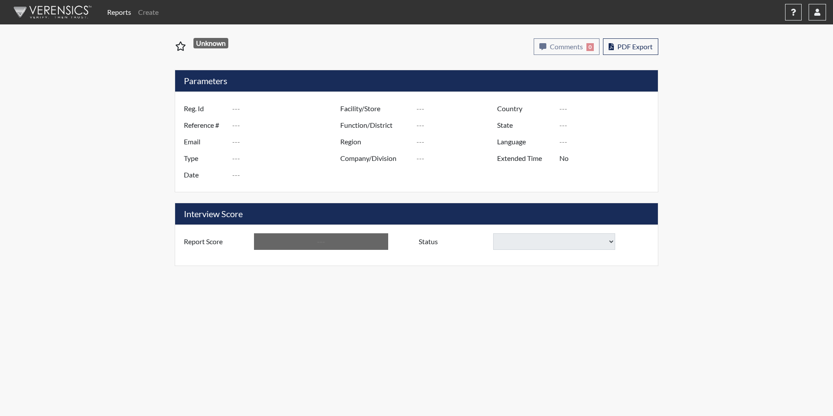
type input "BJonesJr7661"
type input "51202"
type input "[EMAIL_ADDRESS][DOMAIN_NAME]"
type input "Corrections Pre-Employment"
type input "[DATE]"
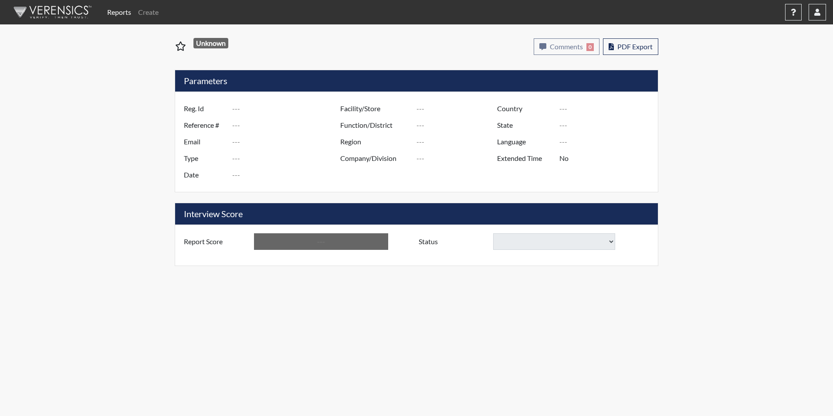
type input "Ridgeland CI"
type input "[GEOGRAPHIC_DATA]"
type input "[US_STATE]"
type input "English"
type input "Yes"
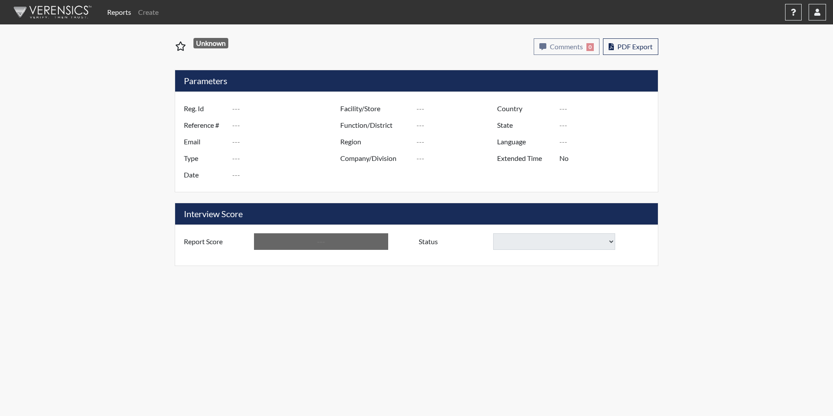
type input "Above Conditions"
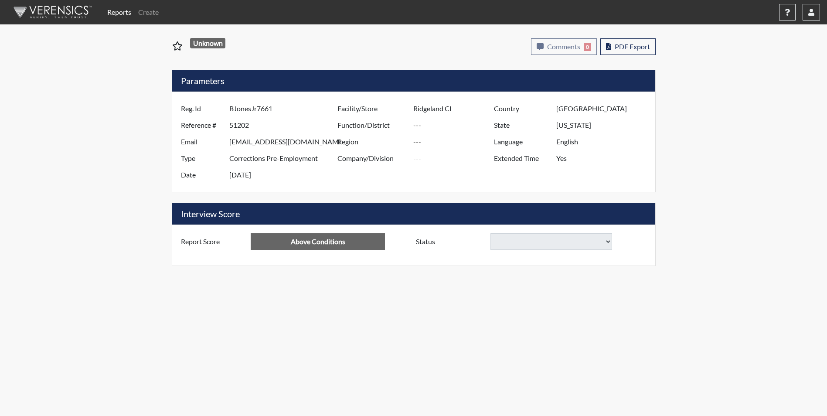
select select
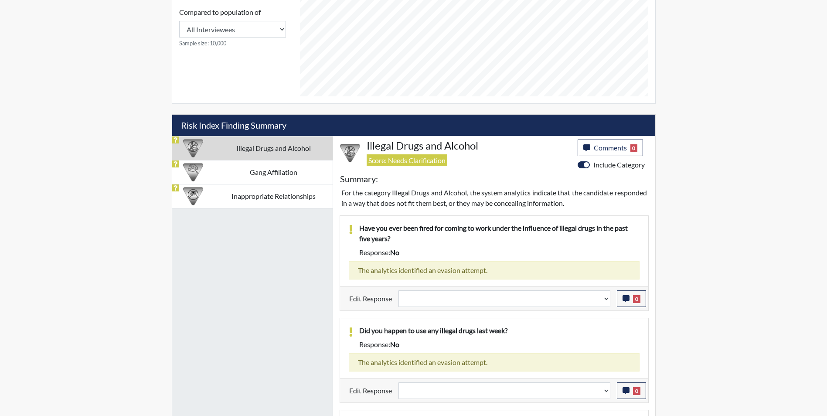
scroll to position [443, 0]
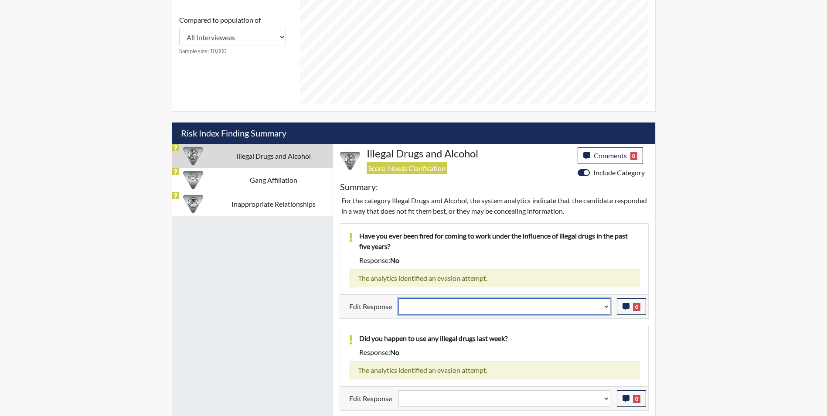
click at [446, 307] on select "Question is not relevant. Results will be updated. Reasonable explanation provi…" at bounding box center [504, 306] width 212 height 17
select select "reasonable-explanation-provided"
click at [398, 298] on select "Question is not relevant. Results will be updated. Reasonable explanation provi…" at bounding box center [504, 306] width 212 height 17
select select
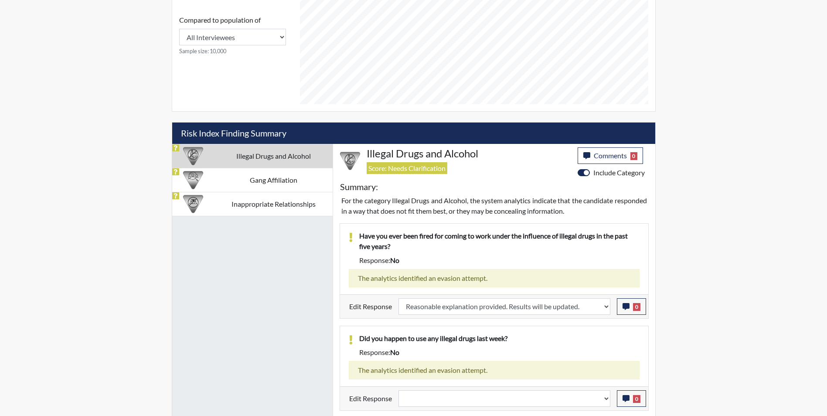
select select
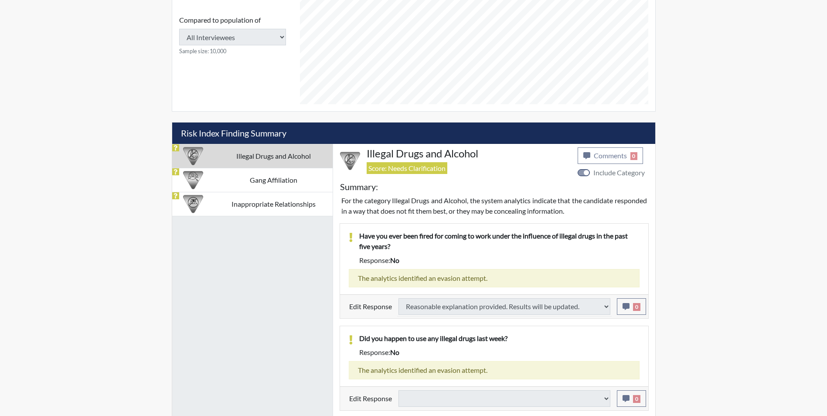
select select
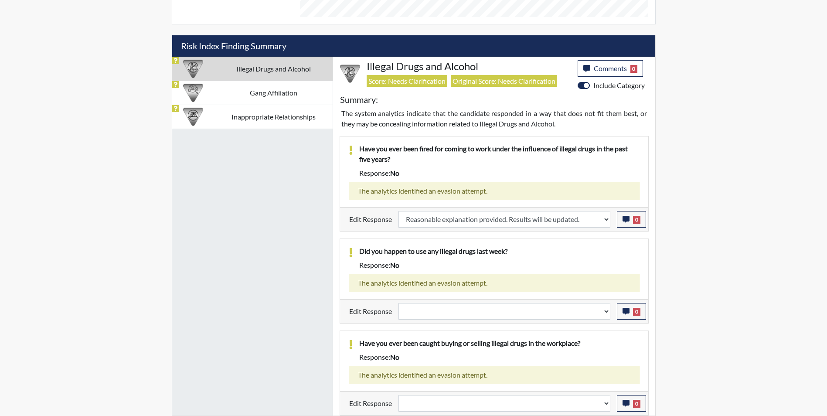
scroll to position [145, 362]
click at [431, 312] on select "Question is not relevant. Results will be updated. Reasonable explanation provi…" at bounding box center [504, 311] width 212 height 17
select select "reasonable-explanation-provided"
click at [398, 303] on select "Question is not relevant. Results will be updated. Reasonable explanation provi…" at bounding box center [504, 311] width 212 height 17
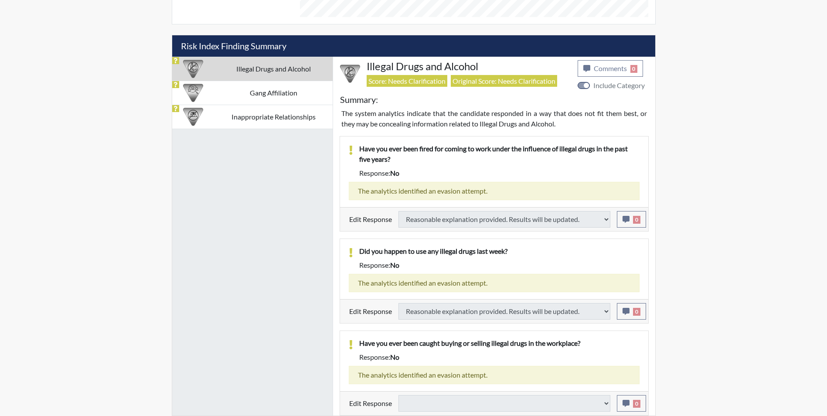
select select
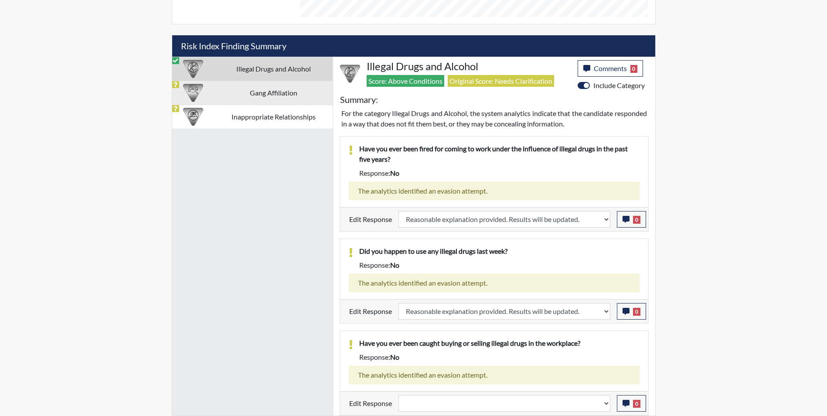
click at [248, 92] on td "Gang Affiliation" at bounding box center [273, 93] width 118 height 24
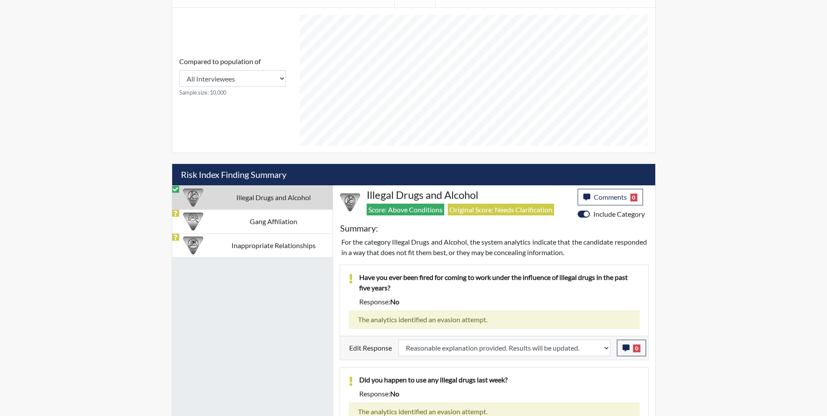
select select
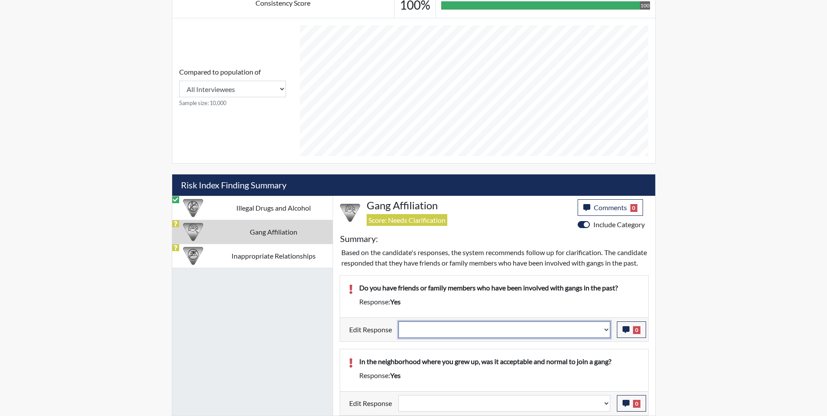
click at [459, 334] on select "Question is not relevant. Results will be updated. Reasonable explanation provi…" at bounding box center [504, 329] width 212 height 17
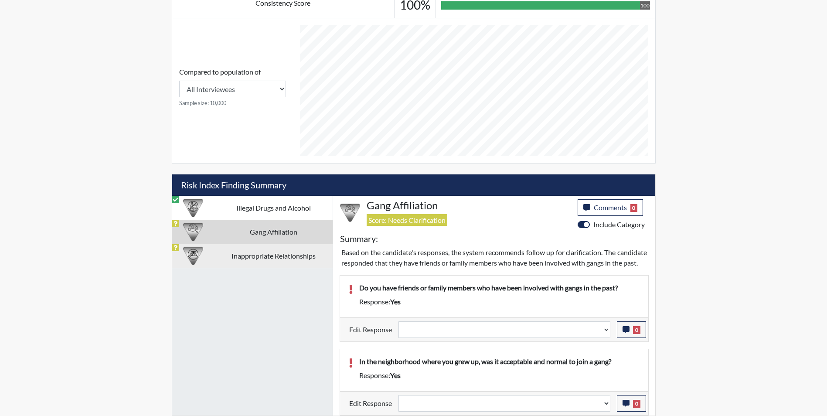
click at [228, 254] on td "Inappropriate Relationships" at bounding box center [273, 256] width 118 height 24
select select
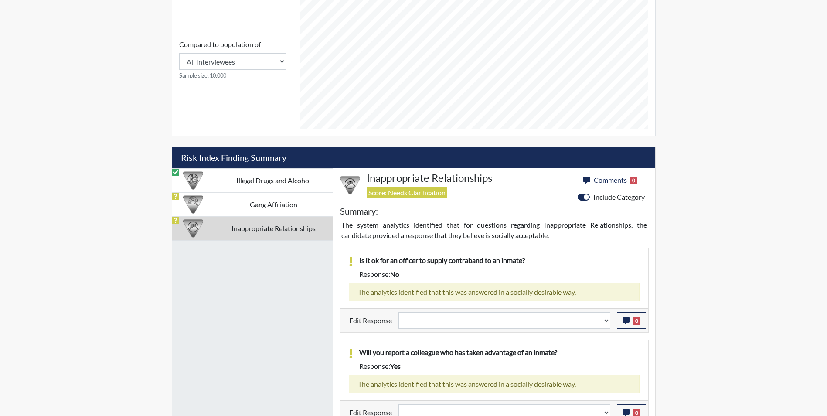
scroll to position [428, 0]
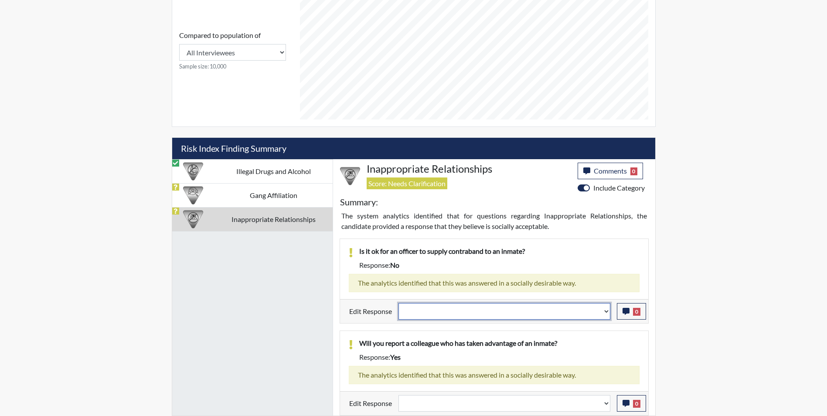
drag, startPoint x: 428, startPoint y: 312, endPoint x: 428, endPoint y: 319, distance: 7.4
click at [428, 312] on select "Question is not relevant. Results will be updated. Reasonable explanation provi…" at bounding box center [504, 311] width 212 height 17
select select "reasonable-explanation-provided"
click at [398, 303] on select "Question is not relevant. Results will be updated. Reasonable explanation provi…" at bounding box center [504, 311] width 212 height 17
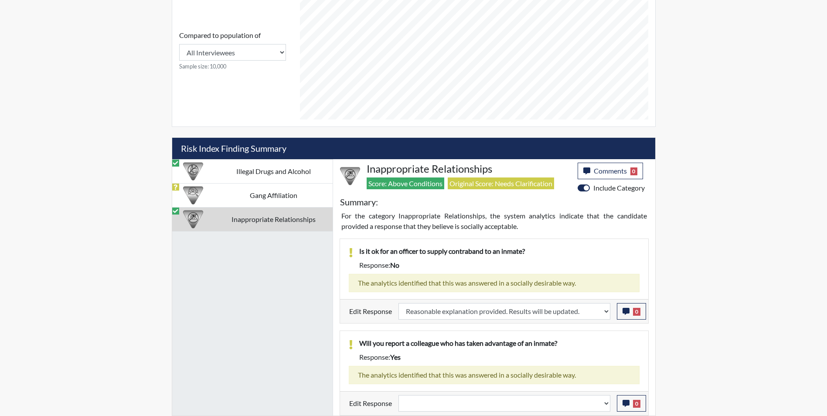
scroll to position [145, 362]
click at [452, 406] on select "Question is not relevant. Results will be updated. Reasonable explanation provi…" at bounding box center [504, 403] width 212 height 17
select select "reasonable-explanation-provided"
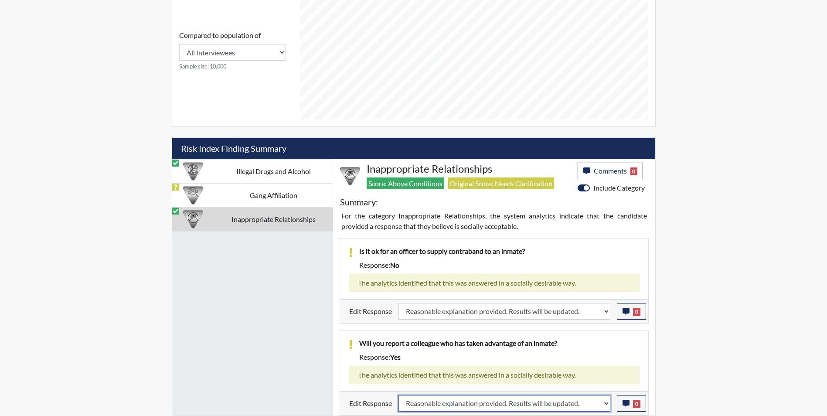
click at [398, 395] on select "Question is not relevant. Results will be updated. Reasonable explanation provi…" at bounding box center [504, 403] width 212 height 17
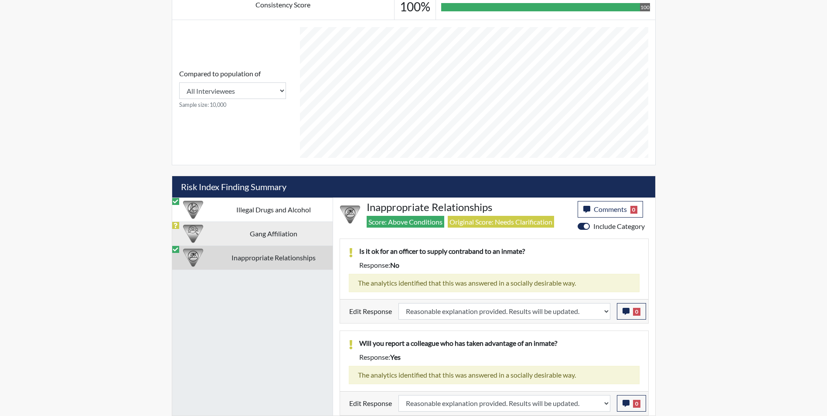
click at [228, 234] on td "Gang Affiliation" at bounding box center [273, 233] width 118 height 24
select select
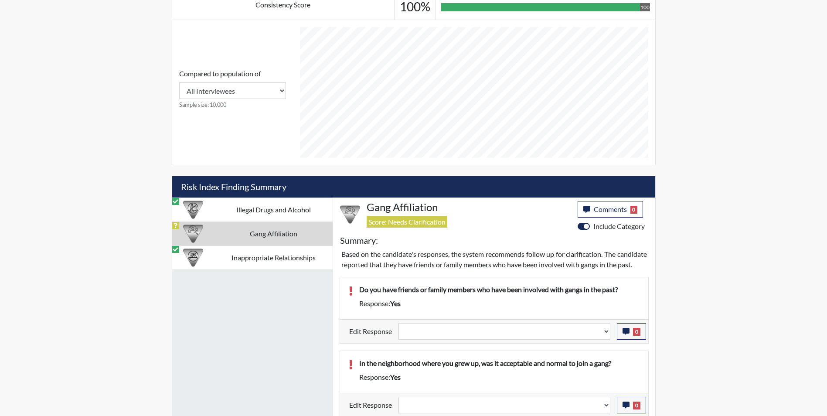
select select
click at [447, 340] on select "Question is not relevant. Results will be updated. Reasonable explanation provi…" at bounding box center [504, 331] width 212 height 17
select select "reasonable-explanation-provided"
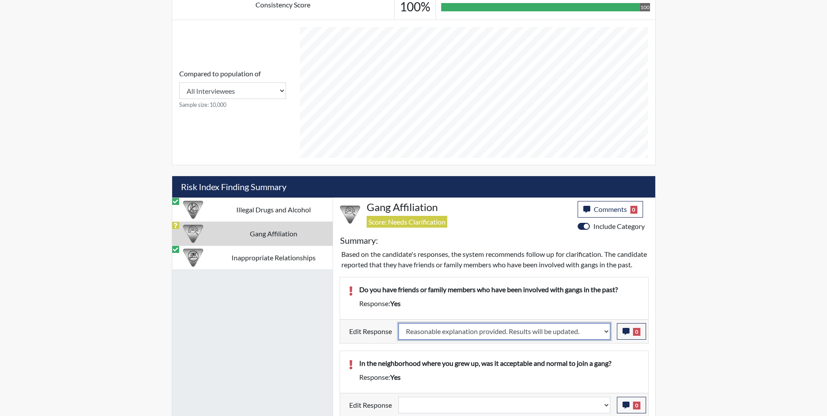
click at [398, 333] on select "Question is not relevant. Results will be updated. Reasonable explanation provi…" at bounding box center [504, 331] width 212 height 17
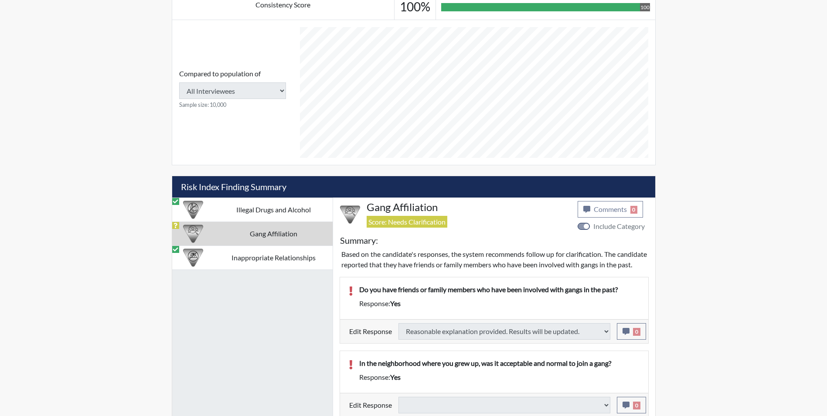
select select
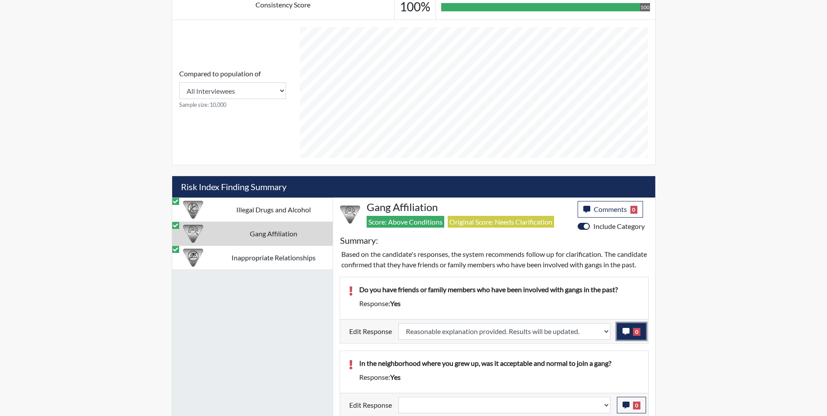
click at [625, 335] on icon "button" at bounding box center [625, 331] width 7 height 7
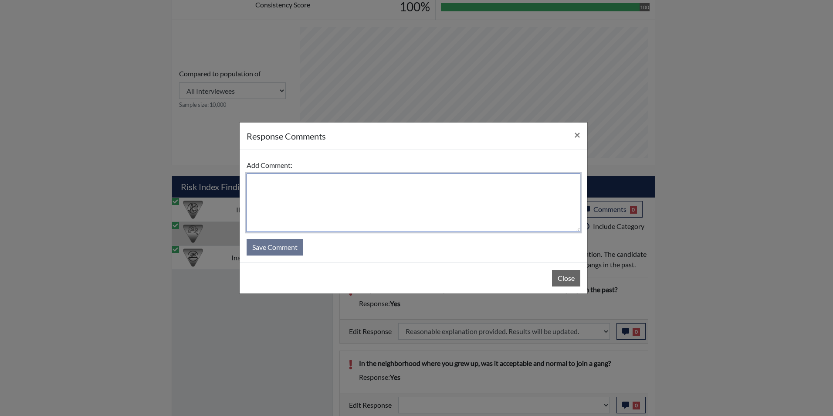
click at [285, 189] on textarea at bounding box center [414, 202] width 334 height 58
type textarea "Some of his cousins may have been in a gang when he was young."
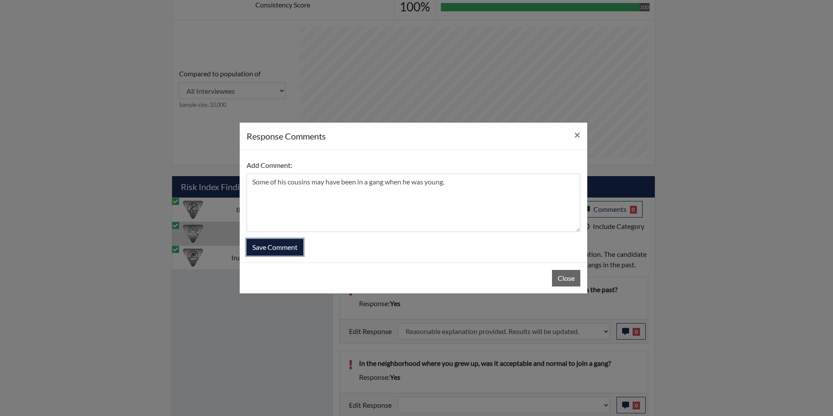
click at [283, 247] on button "Save Comment" at bounding box center [275, 247] width 57 height 17
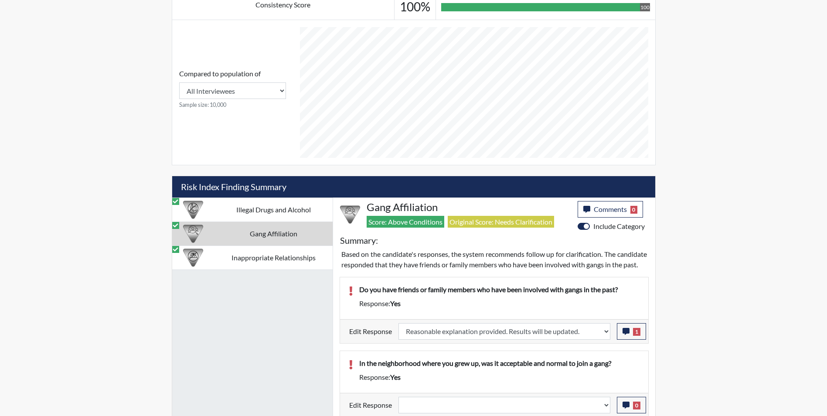
scroll to position [401, 0]
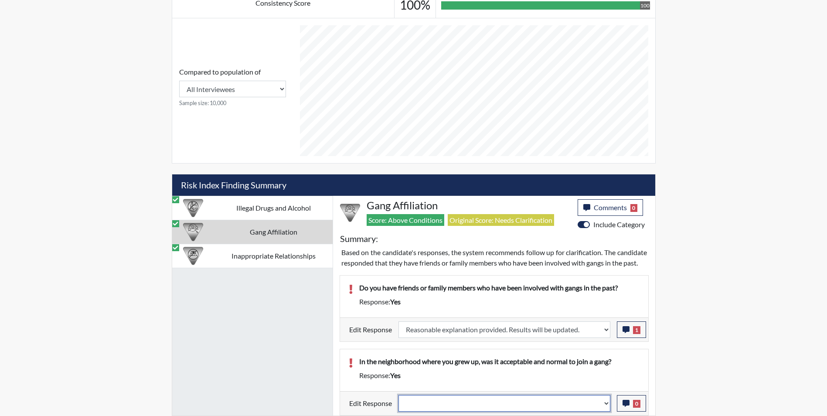
click at [462, 407] on select "Question is not relevant. Results will be updated. Reasonable explanation provi…" at bounding box center [504, 403] width 212 height 17
select select "reasonable-explanation-provided"
click at [398, 395] on select "Question is not relevant. Results will be updated. Reasonable explanation provi…" at bounding box center [504, 403] width 212 height 17
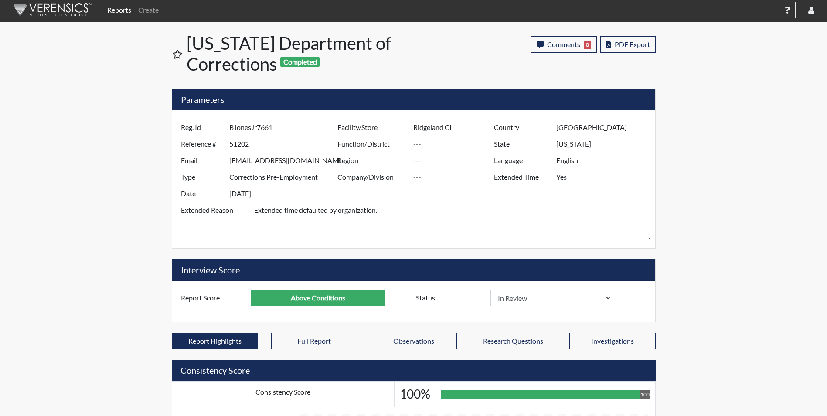
scroll to position [0, 0]
